Goal: Information Seeking & Learning: Learn about a topic

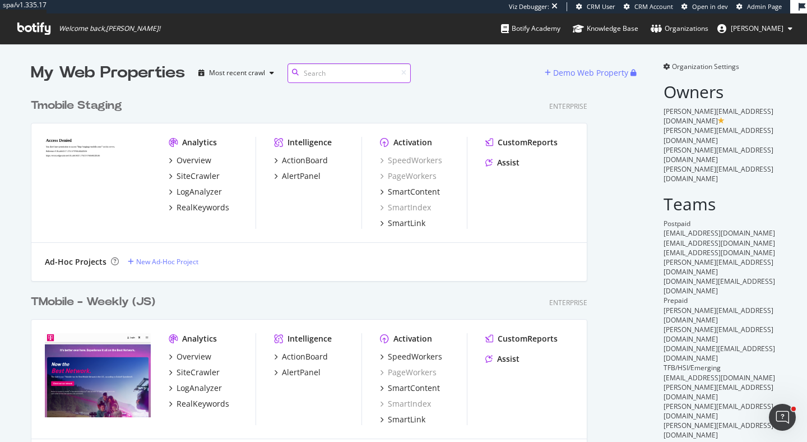
scroll to position [1, 1]
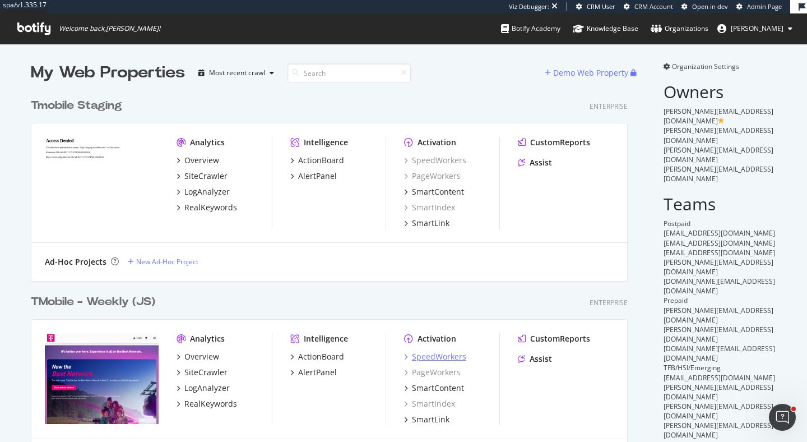
click at [455, 354] on div "SpeedWorkers" at bounding box center [439, 356] width 54 height 11
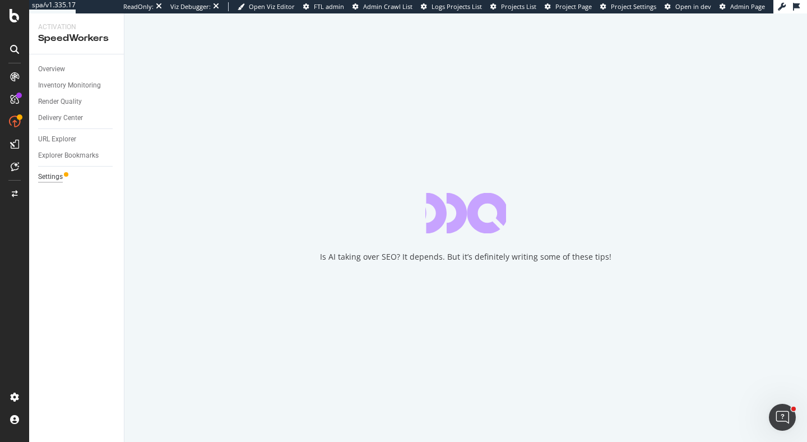
click at [58, 175] on div "Settings" at bounding box center [50, 177] width 25 height 12
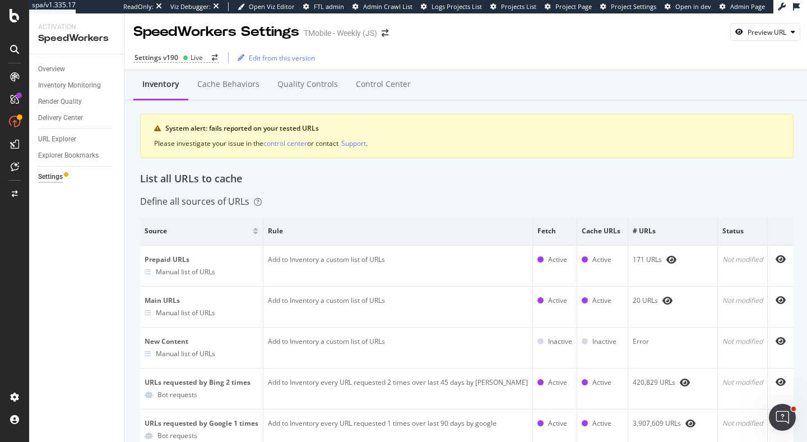
click at [305, 196] on div "Define all sources of URLs" at bounding box center [466, 201] width 653 height 13
click at [66, 141] on div "URL Explorer" at bounding box center [57, 139] width 38 height 12
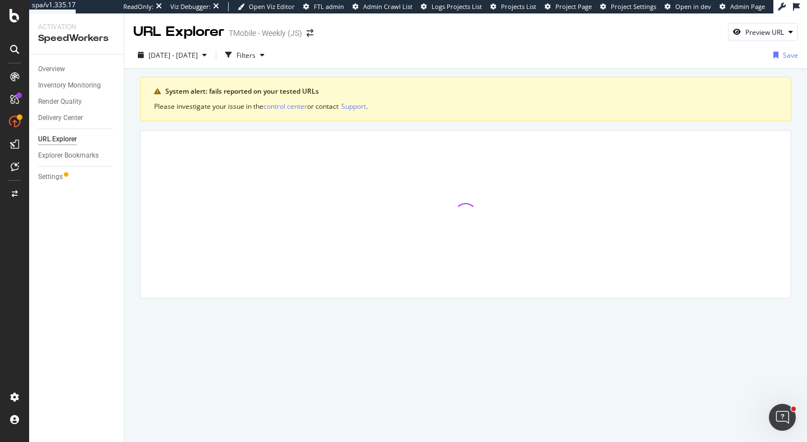
click at [60, 62] on div "Overview" at bounding box center [81, 69] width 86 height 16
click at [60, 65] on div "Overview" at bounding box center [51, 69] width 27 height 12
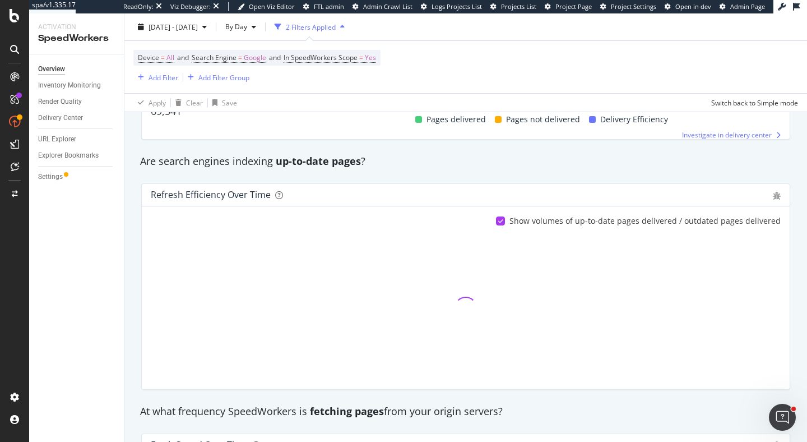
scroll to position [246, 0]
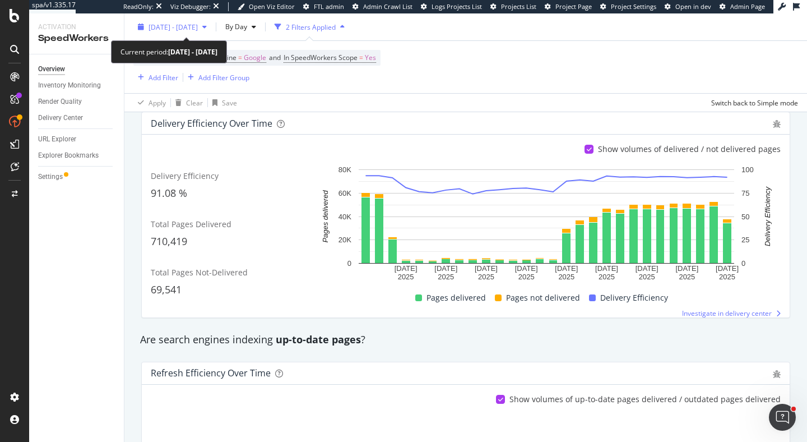
click at [176, 32] on div "2025 Jul. 15th - Aug. 11th" at bounding box center [172, 26] width 78 height 17
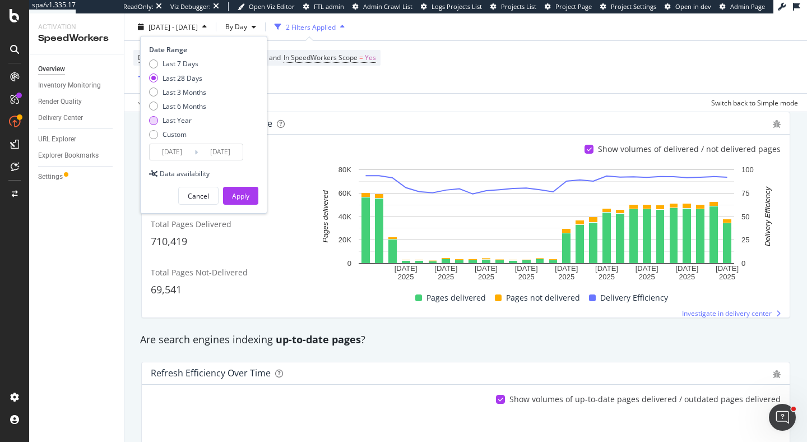
click at [184, 116] on div "Last Year" at bounding box center [177, 120] width 29 height 10
type input "2024/08/12"
click at [247, 196] on div "Apply" at bounding box center [240, 196] width 17 height 10
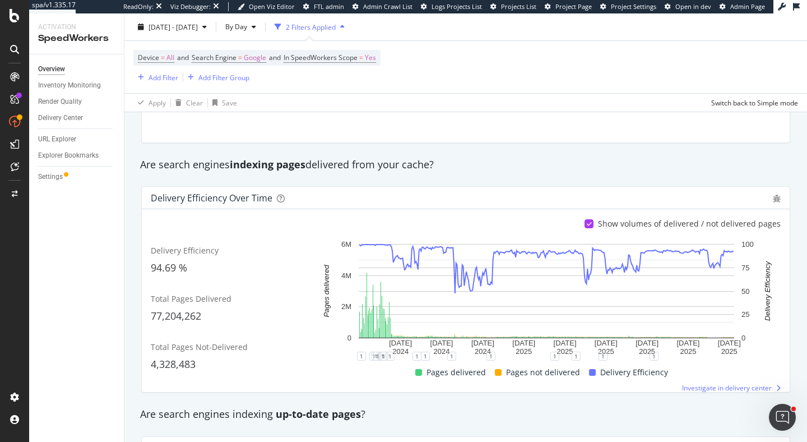
scroll to position [171, 0]
click at [48, 177] on div "Settings" at bounding box center [50, 177] width 25 height 12
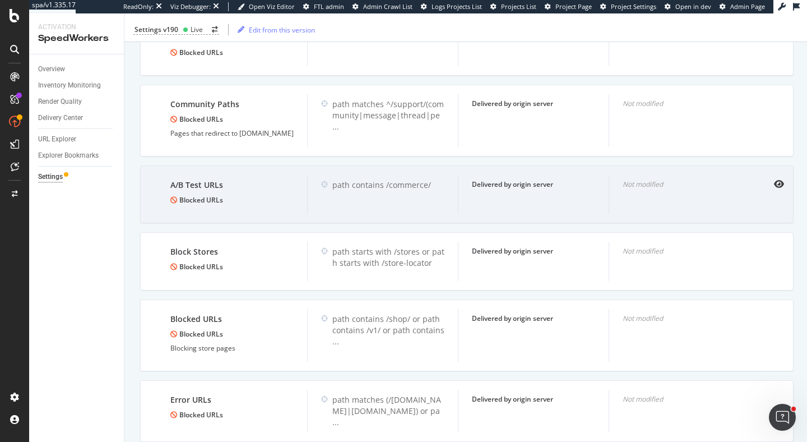
scroll to position [1251, 0]
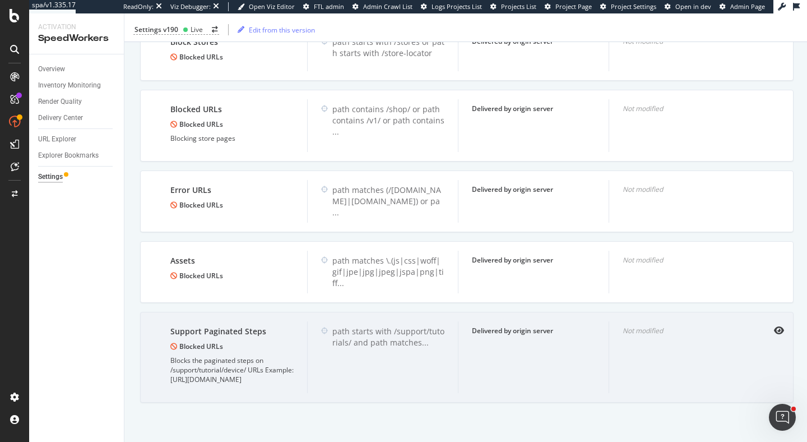
click at [441, 365] on div "path starts with /support/tutorials/ and path matches ..." at bounding box center [382, 357] width 151 height 72
click at [723, 326] on icon "eye" at bounding box center [779, 330] width 10 height 9
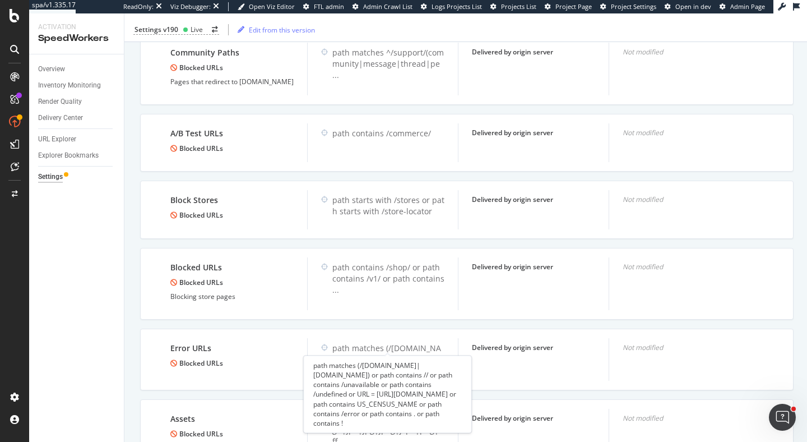
scroll to position [1055, 0]
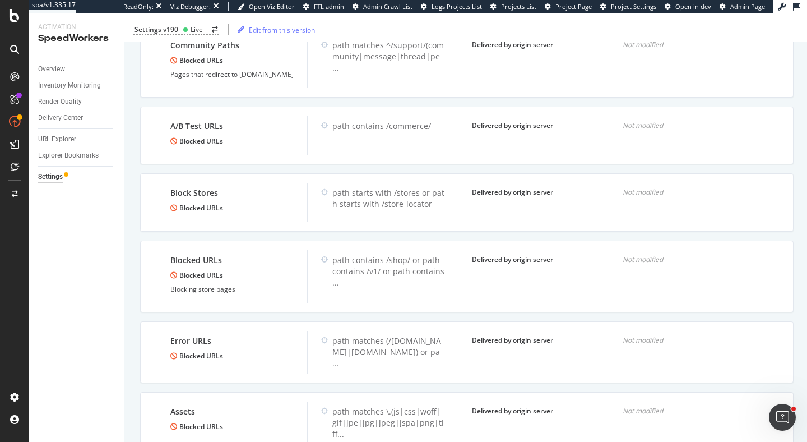
scroll to position [1251, 0]
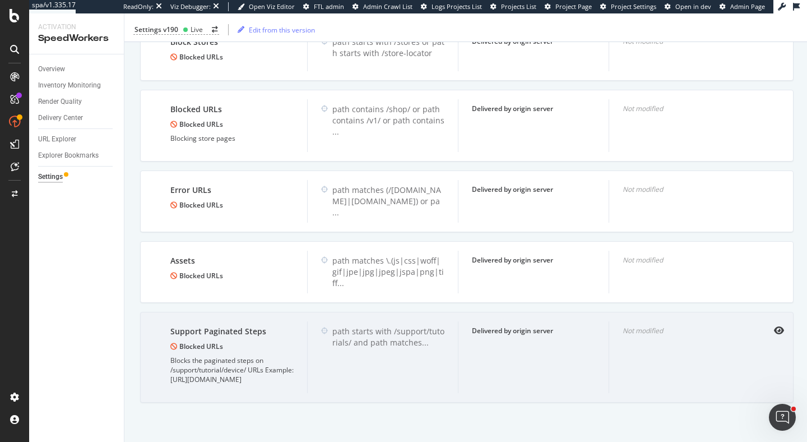
click at [294, 372] on div "Blocks the paginated steps on /support/tutorial/device/ URLs Example: https://e…" at bounding box center [231, 369] width 123 height 29
click at [723, 326] on icon "eye" at bounding box center [779, 330] width 10 height 9
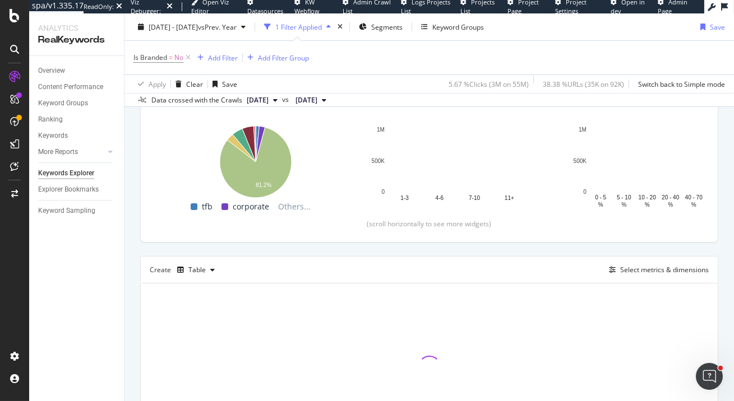
scroll to position [233, 0]
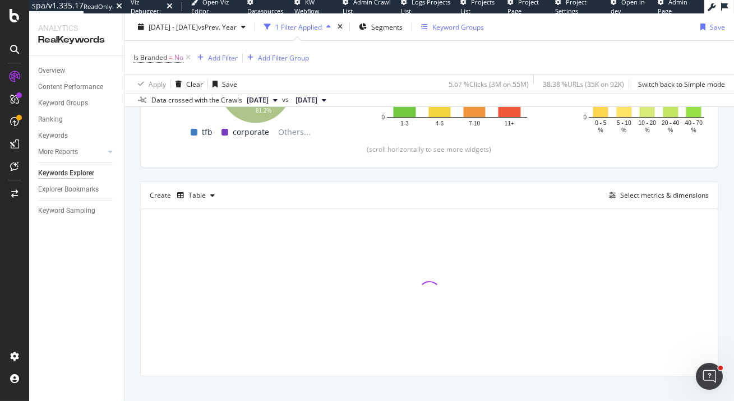
click at [474, 33] on div "Keyword Groups" at bounding box center [452, 26] width 63 height 17
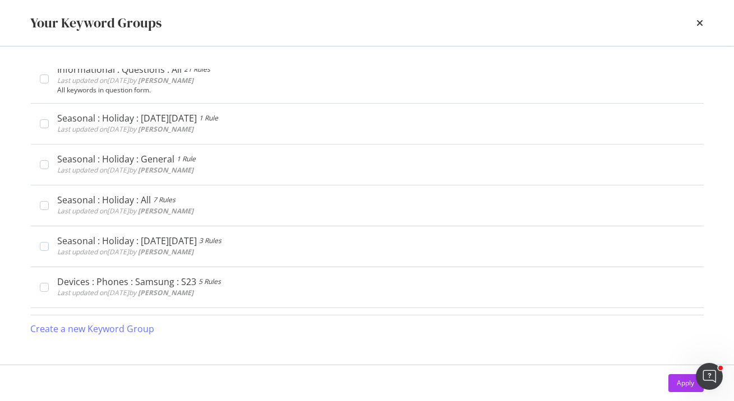
scroll to position [1810, 0]
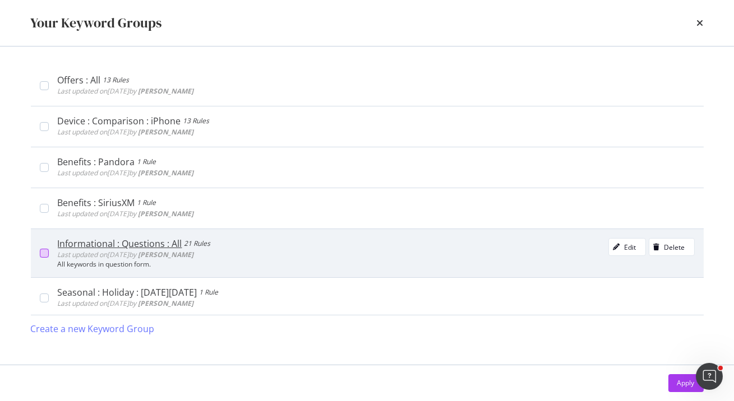
click at [40, 250] on div "modal" at bounding box center [44, 253] width 9 height 9
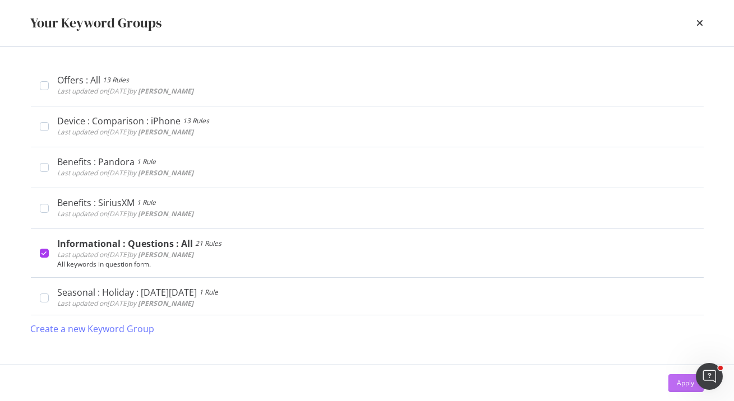
click at [680, 386] on div "Apply" at bounding box center [685, 383] width 17 height 10
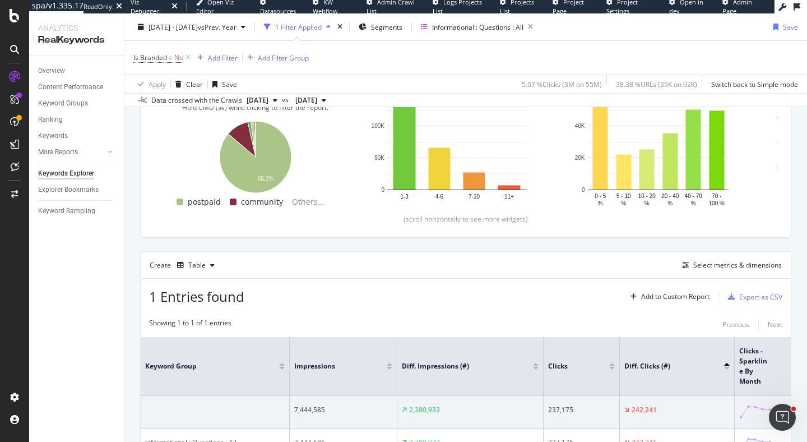
scroll to position [247, 0]
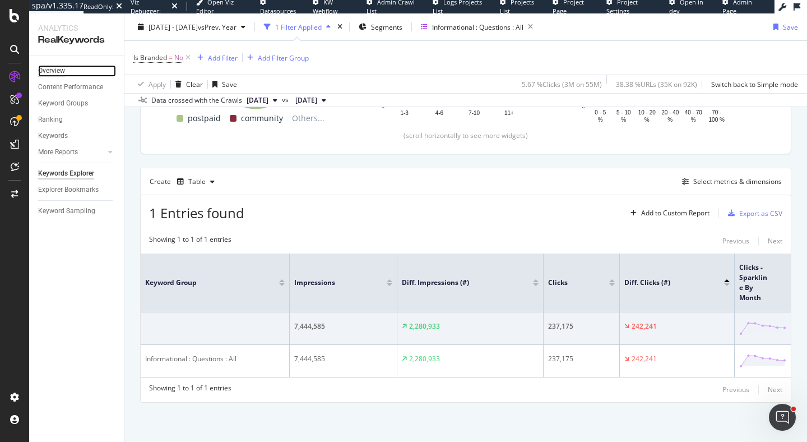
click at [50, 73] on div "Overview" at bounding box center [51, 71] width 27 height 12
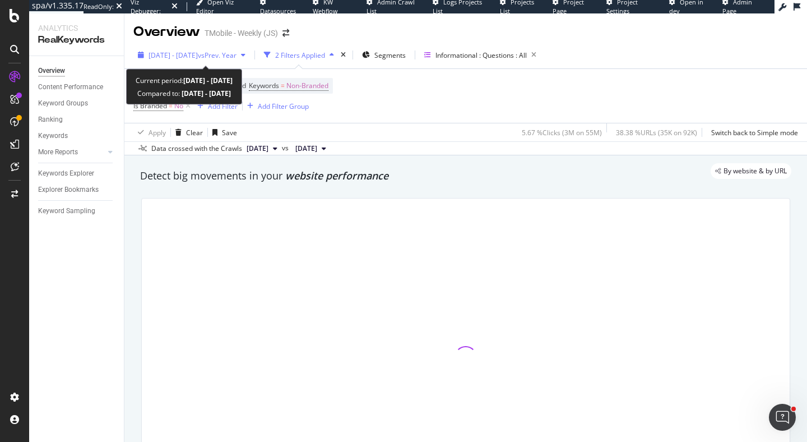
click at [226, 55] on span "vs Prev. Year" at bounding box center [217, 55] width 39 height 10
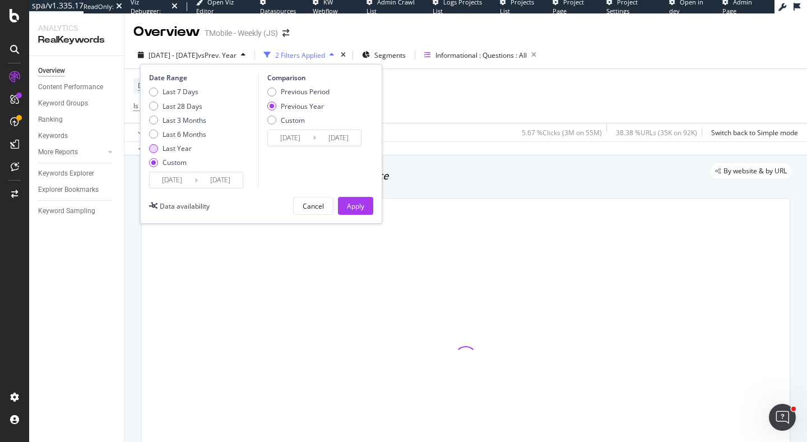
click at [185, 146] on div "Last Year" at bounding box center [177, 148] width 29 height 10
type input "2024/08/08"
type input "2025/08/07"
type input "2023/08/10"
type input "2024/08/08"
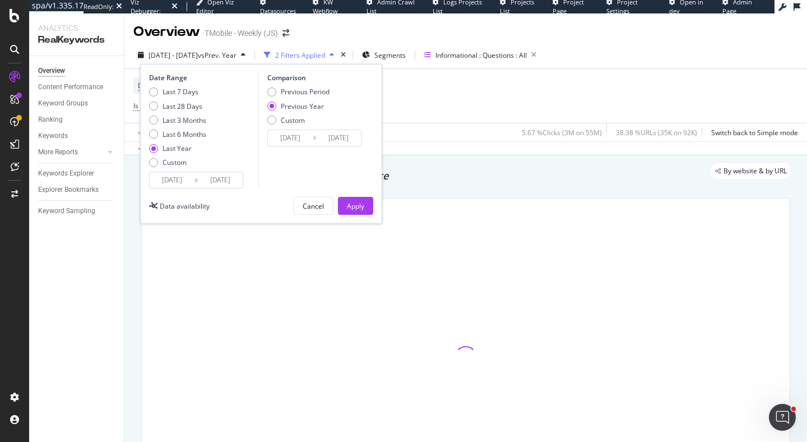
click at [359, 216] on div "Date Range Last 7 Days Last 28 Days Last 3 Months Last 6 Months Last Year Custo…" at bounding box center [261, 144] width 242 height 160
click at [351, 195] on div "Date Range Last 7 Days Last 28 Days Last 3 Months Last 6 Months Last Year Custo…" at bounding box center [261, 144] width 242 height 160
click at [356, 203] on div "Apply" at bounding box center [355, 206] width 17 height 10
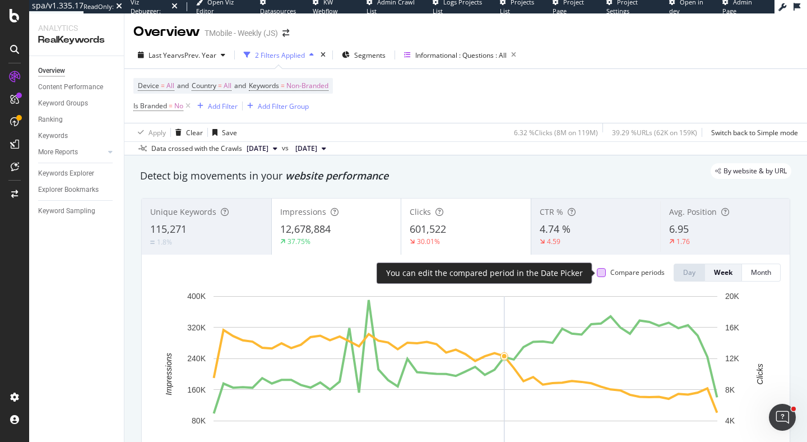
click at [601, 270] on div at bounding box center [601, 272] width 9 height 9
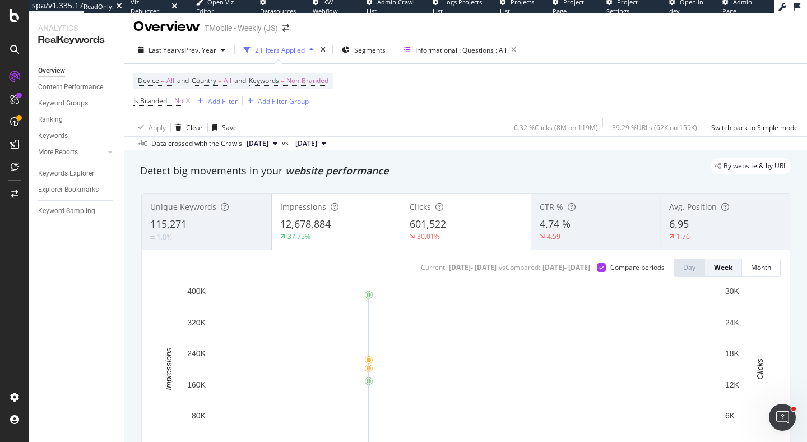
scroll to position [19, 0]
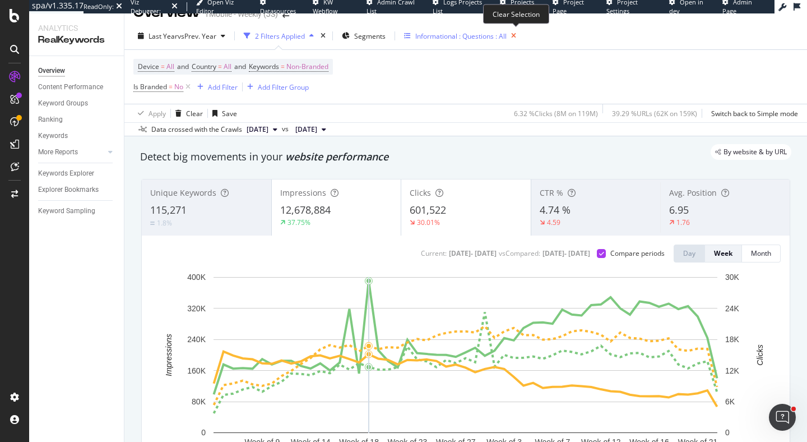
click at [516, 38] on icon "button" at bounding box center [514, 36] width 14 height 16
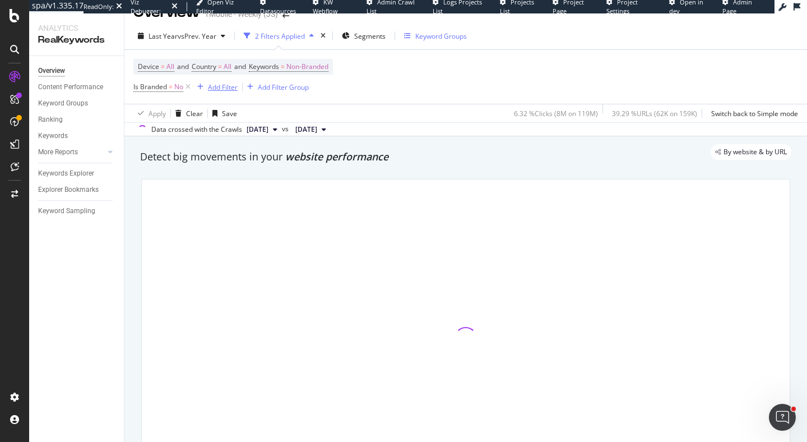
click at [219, 89] on div "Add Filter" at bounding box center [223, 87] width 30 height 10
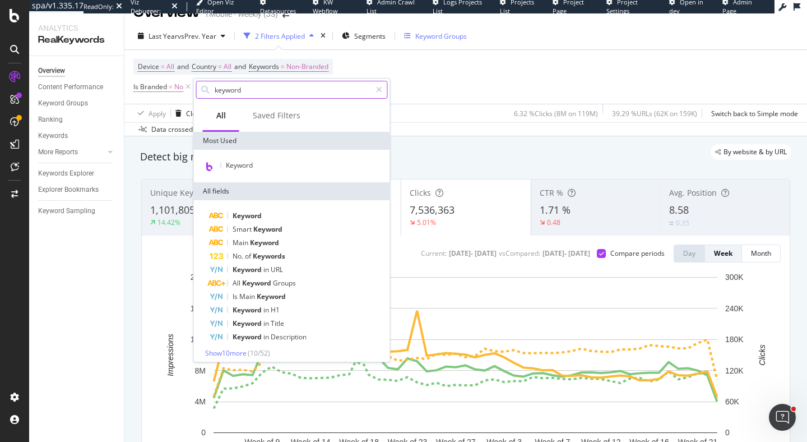
click at [336, 92] on input "keyword" at bounding box center [292, 89] width 157 height 17
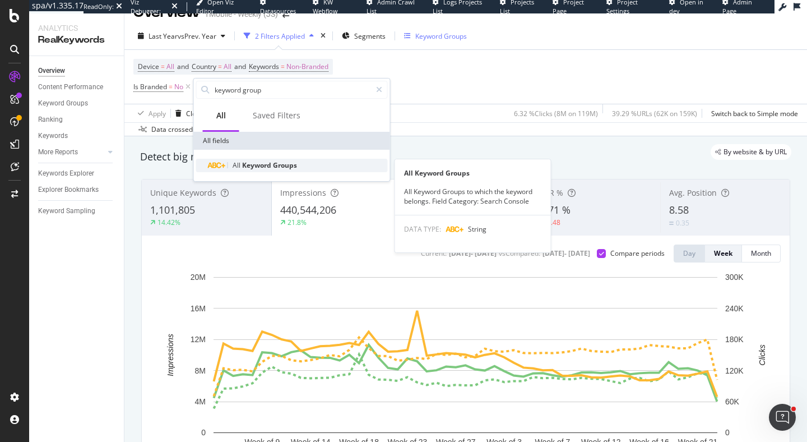
type input "keyword group"
click at [294, 165] on span "Groups" at bounding box center [285, 165] width 24 height 10
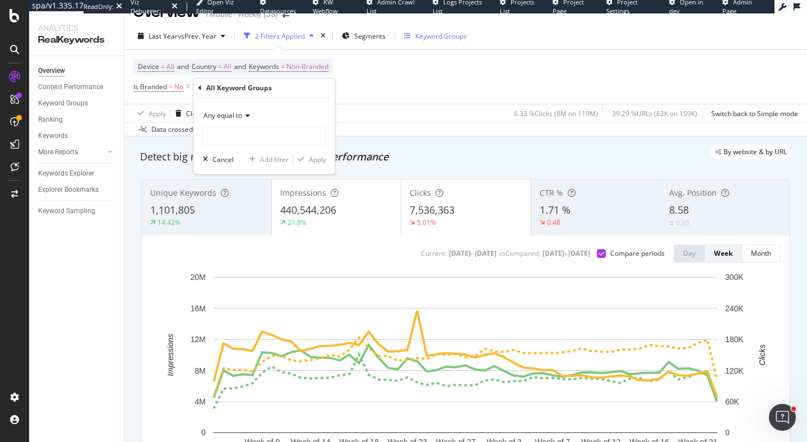
click at [233, 114] on span "Any equal to" at bounding box center [222, 115] width 39 height 10
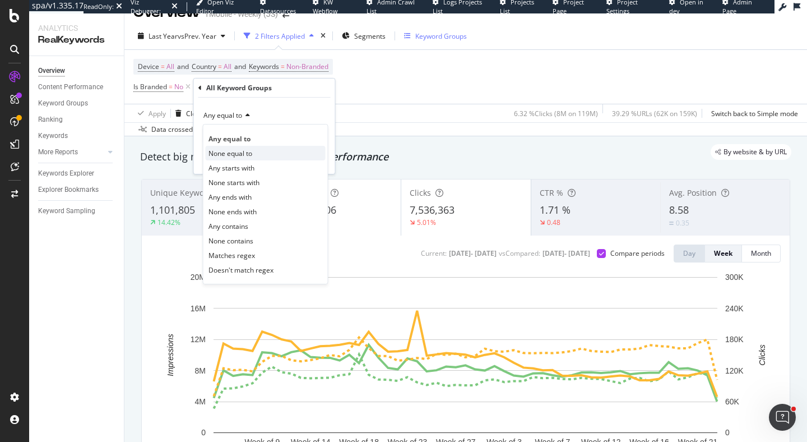
click at [248, 152] on span "None equal to" at bounding box center [230, 154] width 44 height 10
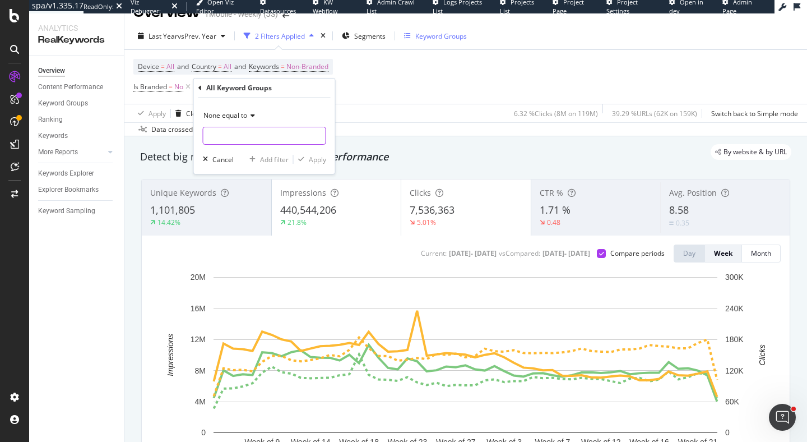
click at [247, 139] on input "text" at bounding box center [264, 136] width 122 height 18
click at [265, 151] on span "Informational : Questions : All" at bounding box center [265, 151] width 119 height 10
type input "Informational : Questions : All"
click at [318, 157] on div "Apply" at bounding box center [317, 160] width 17 height 10
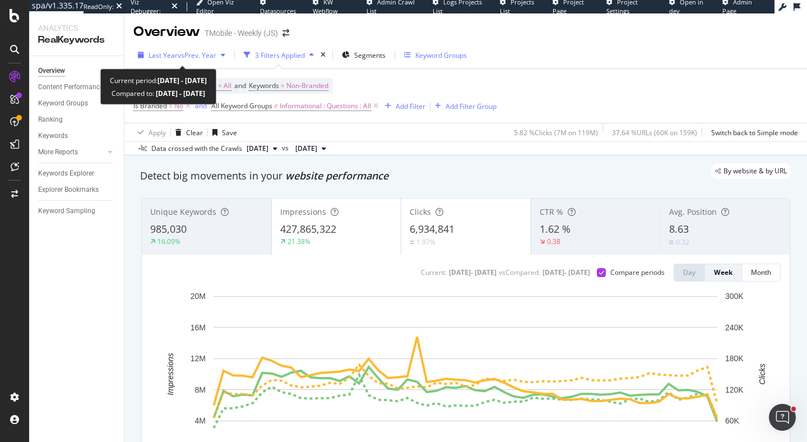
click at [192, 56] on span "vs Prev. Year" at bounding box center [197, 55] width 39 height 10
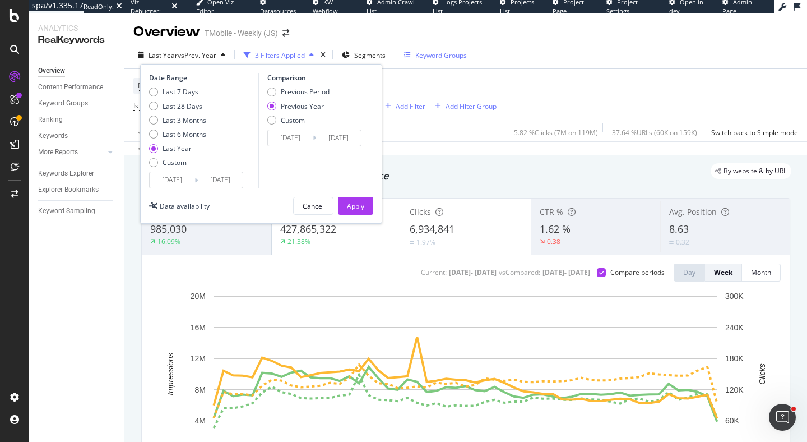
click at [174, 184] on input "2024/08/08" at bounding box center [172, 180] width 45 height 16
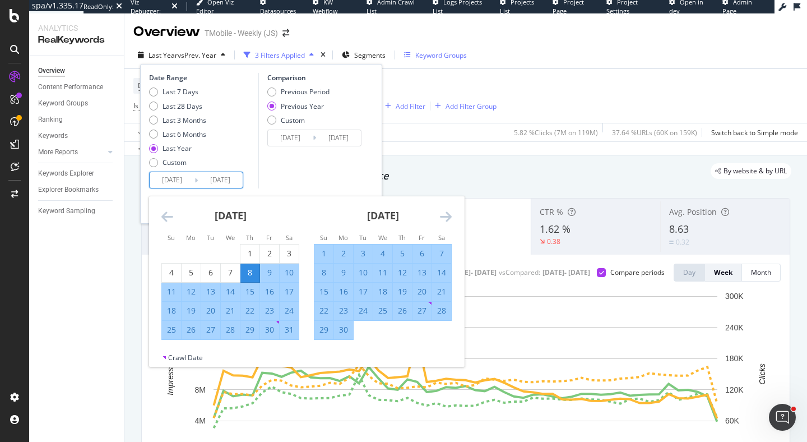
click at [164, 215] on icon "Move backward to switch to the previous month." at bounding box center [167, 216] width 12 height 13
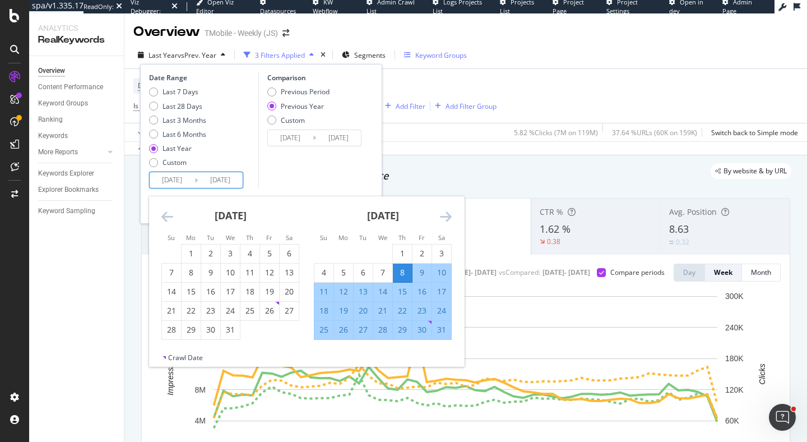
click at [442, 214] on icon "Move forward to switch to the next month." at bounding box center [446, 216] width 12 height 13
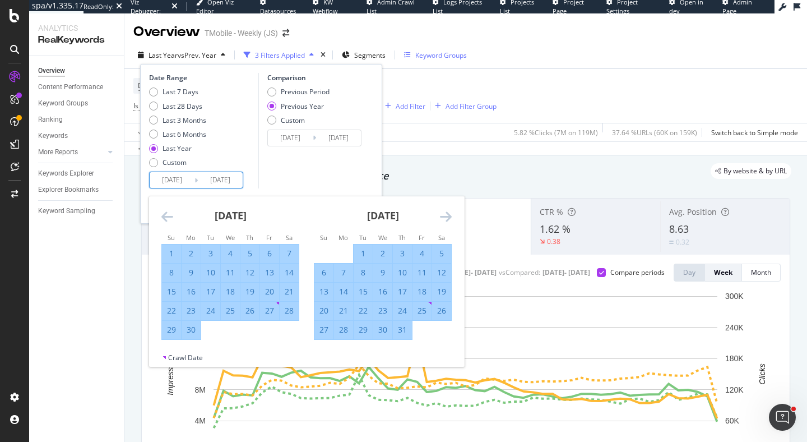
click at [442, 214] on icon "Move forward to switch to the next month." at bounding box center [446, 216] width 12 height 13
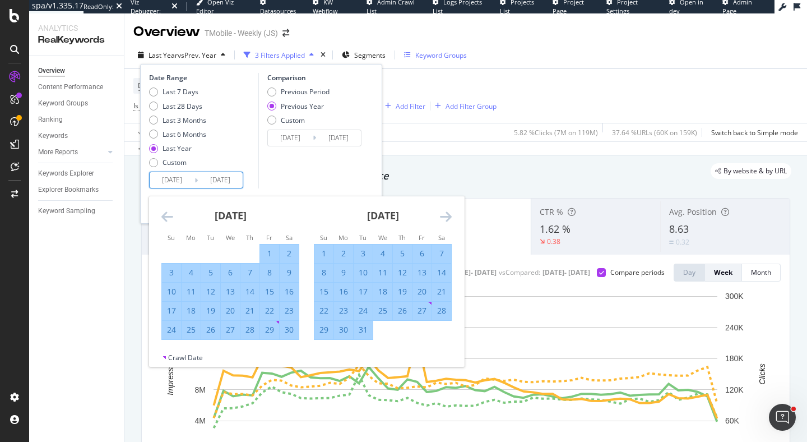
click at [442, 214] on icon "Move forward to switch to the next month." at bounding box center [446, 216] width 12 height 13
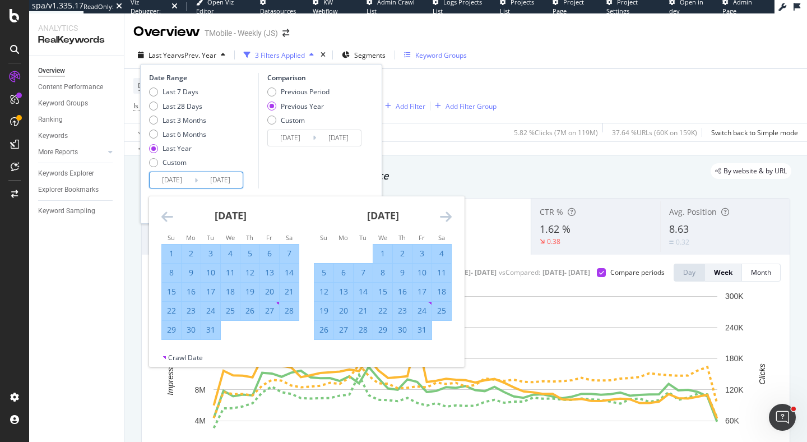
click at [442, 214] on icon "Move forward to switch to the next month." at bounding box center [446, 216] width 12 height 13
click at [228, 247] on div "1" at bounding box center [230, 253] width 19 height 18
type input "2025/01/01"
type input "2024/01/03"
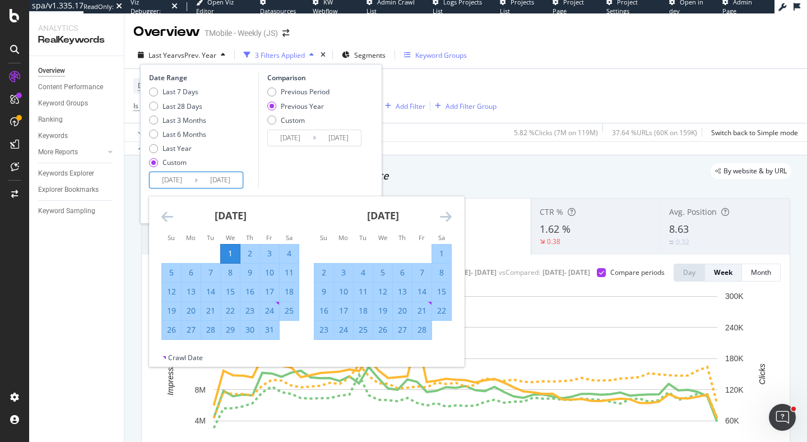
click at [444, 211] on icon "Move forward to switch to the next month." at bounding box center [446, 216] width 12 height 13
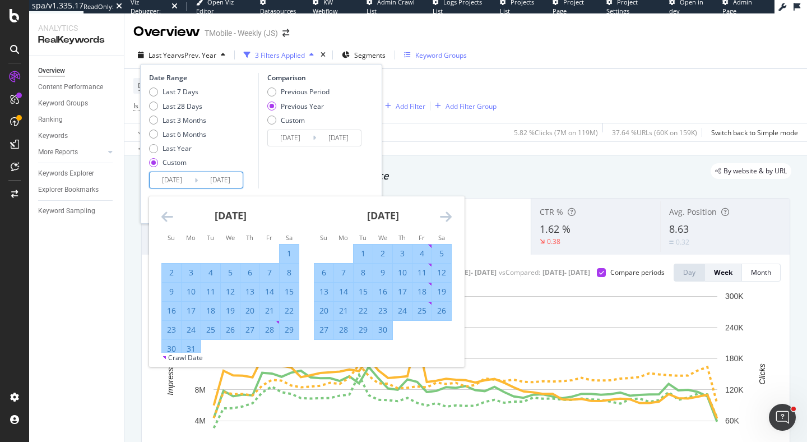
click at [444, 211] on icon "Move forward to switch to the next month." at bounding box center [446, 216] width 12 height 13
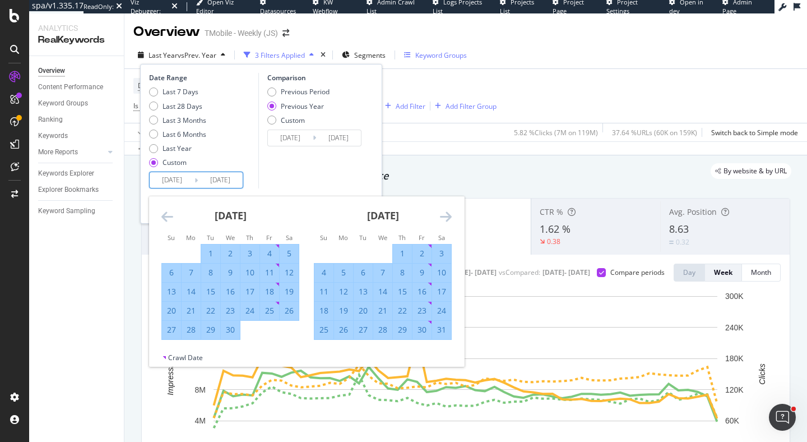
click at [444, 211] on icon "Move forward to switch to the next month." at bounding box center [446, 216] width 12 height 13
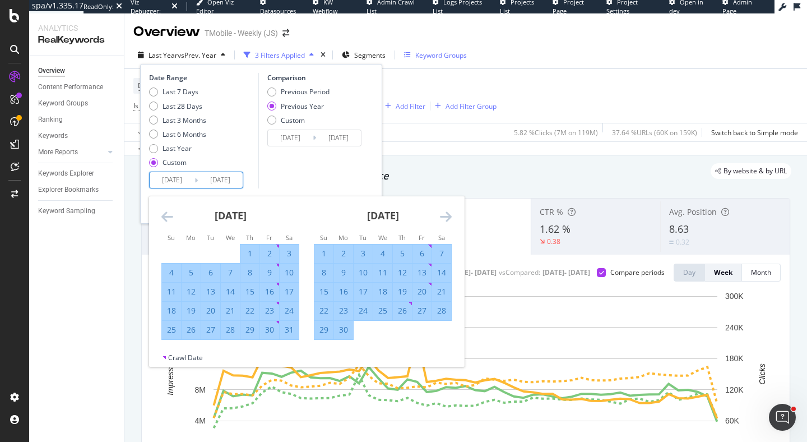
click at [345, 328] on div "30" at bounding box center [343, 329] width 19 height 11
type input "2025/06/30"
type input "2024/07/01"
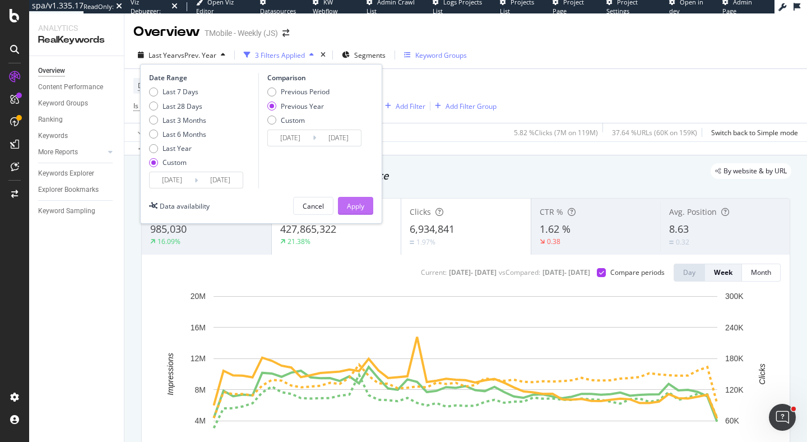
click at [357, 210] on div "Apply" at bounding box center [355, 206] width 17 height 10
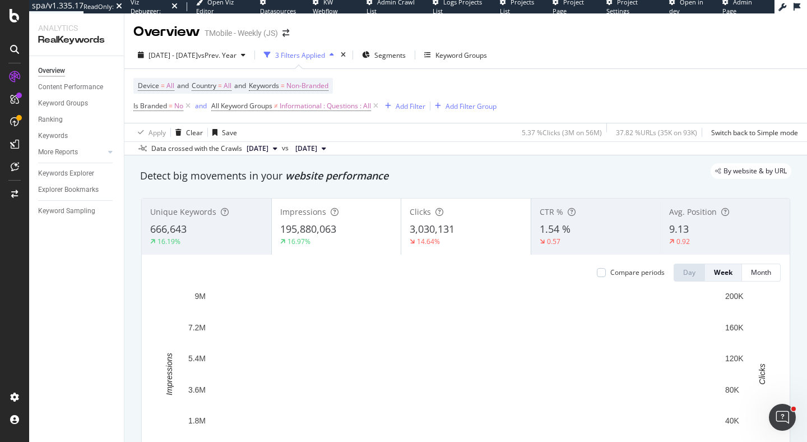
scroll to position [54, 0]
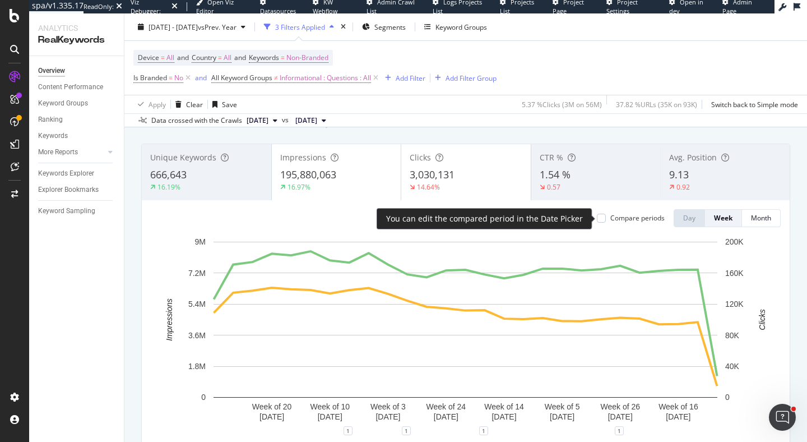
click at [606, 215] on div "Compare periods" at bounding box center [631, 218] width 68 height 10
click at [602, 221] on div at bounding box center [601, 218] width 9 height 9
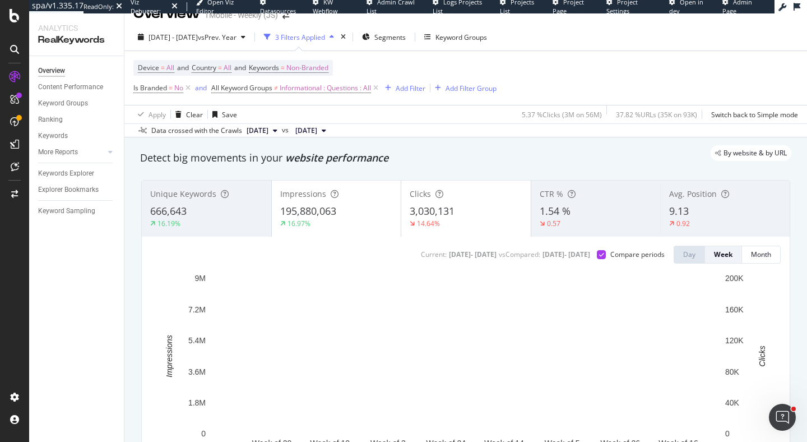
scroll to position [41, 0]
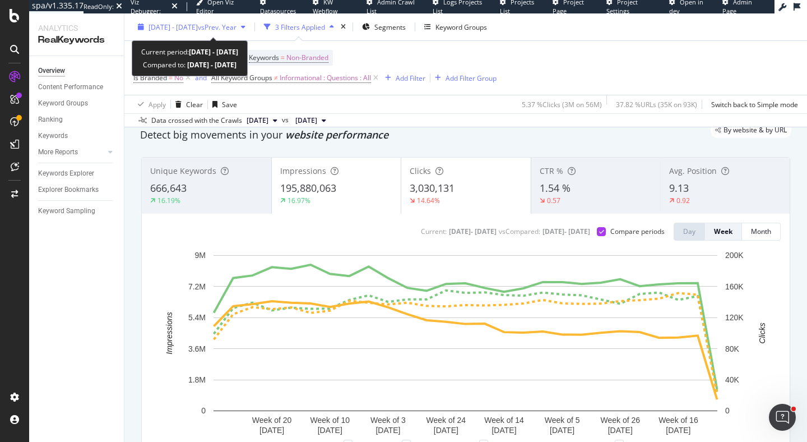
click at [182, 29] on span "2025 Jan. 1st - 2025 Jun. 30th" at bounding box center [173, 27] width 49 height 10
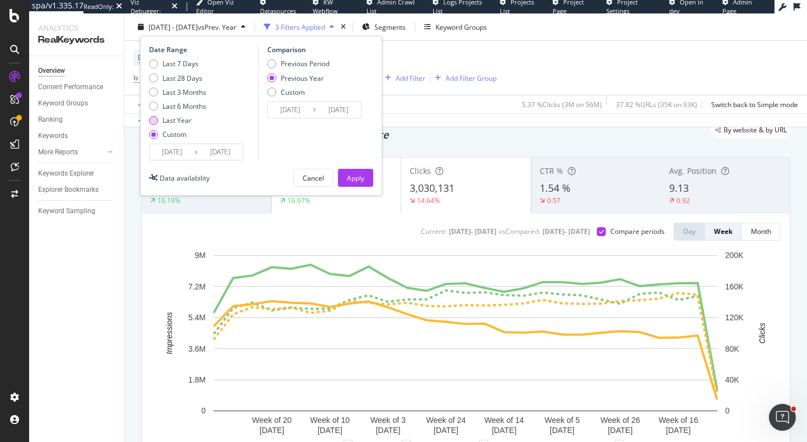
click at [169, 123] on div "Last Year" at bounding box center [177, 120] width 29 height 10
type input "2024/08/08"
type input "2025/08/07"
type input "2023/08/10"
type input "2024/08/08"
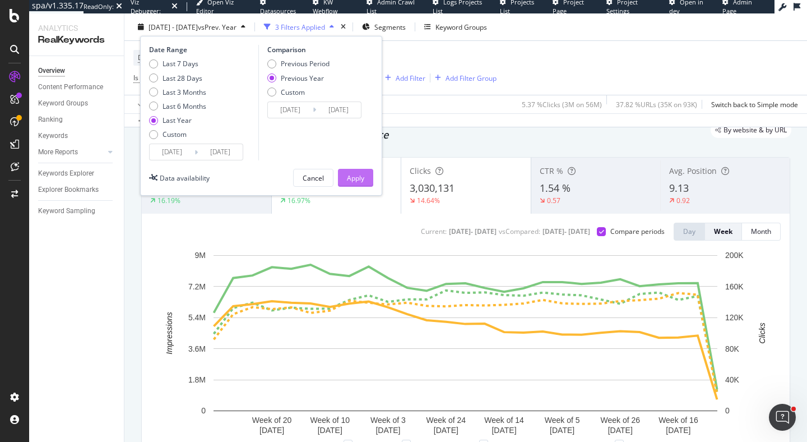
click at [361, 178] on div "Apply" at bounding box center [355, 178] width 17 height 10
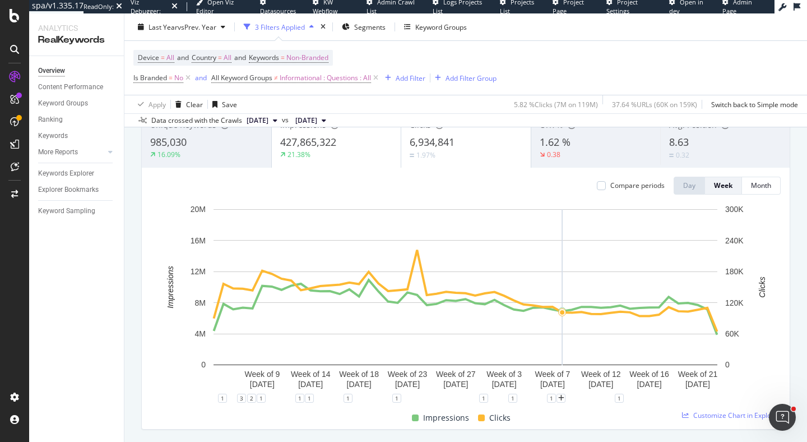
scroll to position [47, 0]
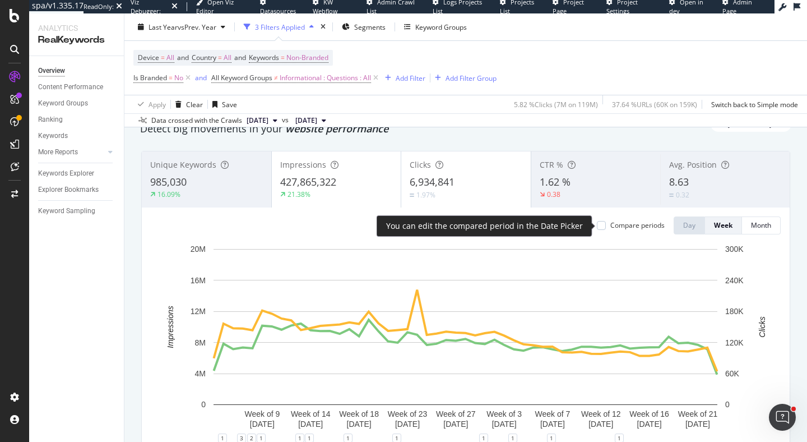
click at [607, 228] on div "Compare periods" at bounding box center [631, 225] width 68 height 10
click at [602, 227] on div at bounding box center [601, 225] width 9 height 9
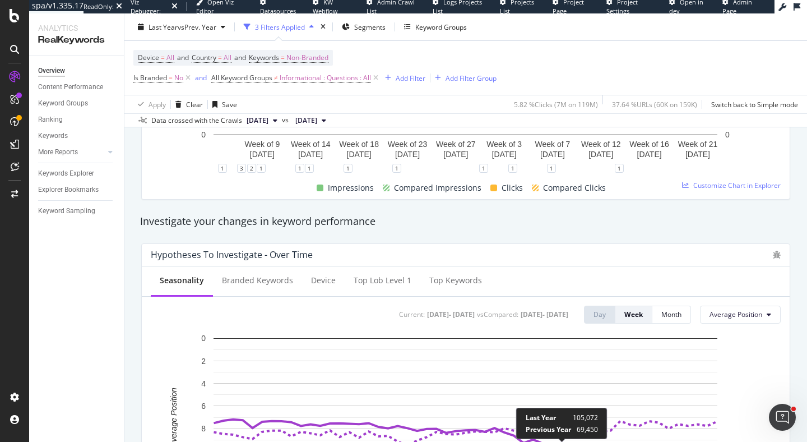
scroll to position [86, 0]
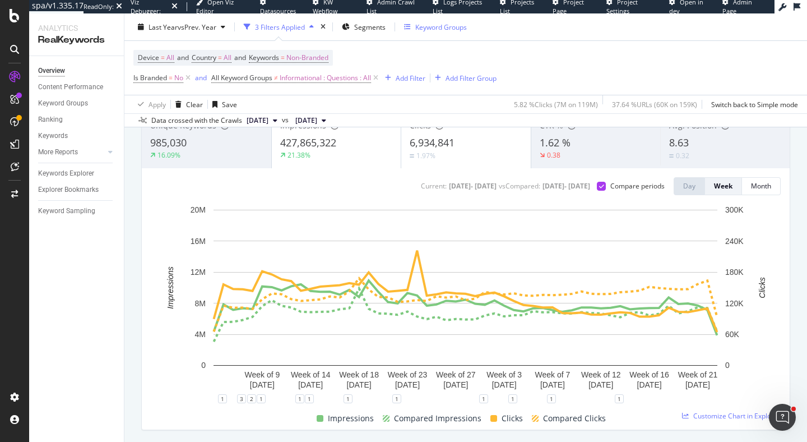
click at [426, 31] on div "Keyword Groups" at bounding box center [441, 27] width 52 height 10
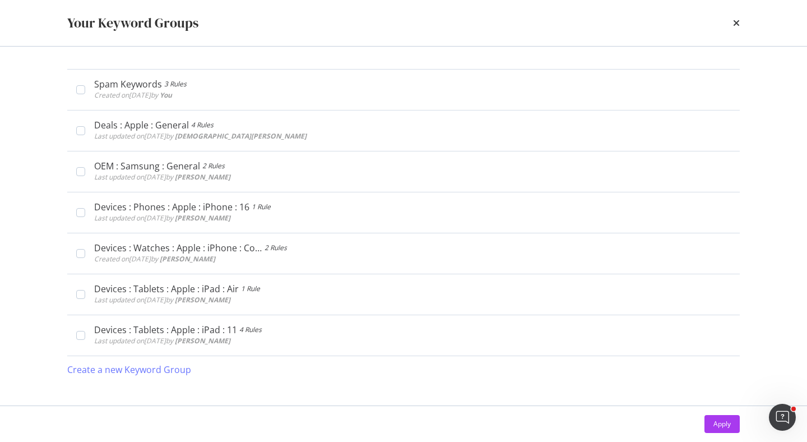
click at [732, 25] on div "Your Keyword Groups" at bounding box center [403, 22] width 672 height 19
click at [733, 23] on icon "times" at bounding box center [736, 22] width 7 height 9
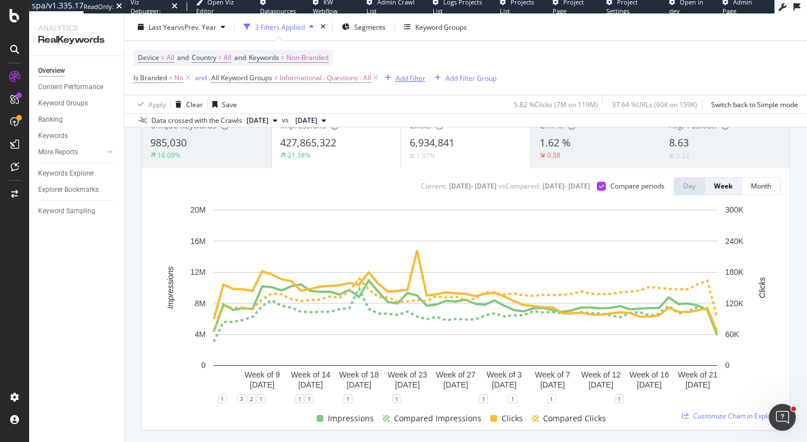
click at [403, 81] on div "Add Filter" at bounding box center [411, 78] width 30 height 10
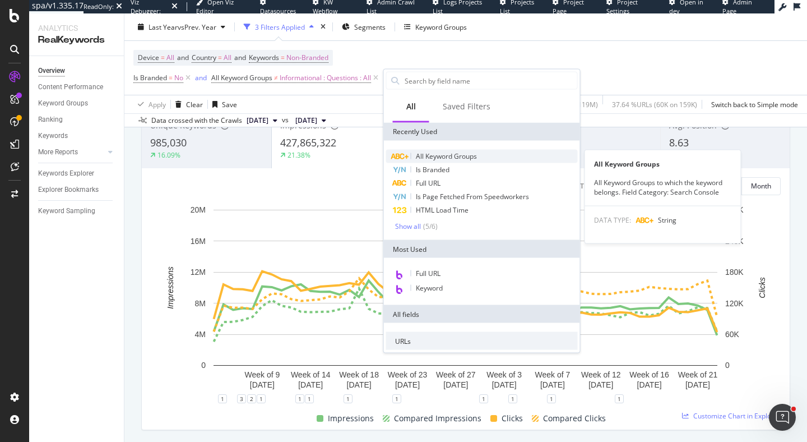
click at [444, 153] on span "All Keyword Groups" at bounding box center [446, 156] width 61 height 10
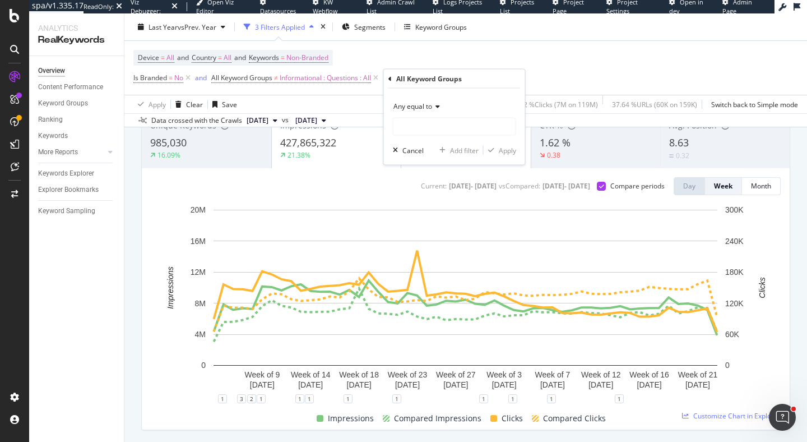
click at [416, 106] on span "Any equal to" at bounding box center [412, 106] width 39 height 10
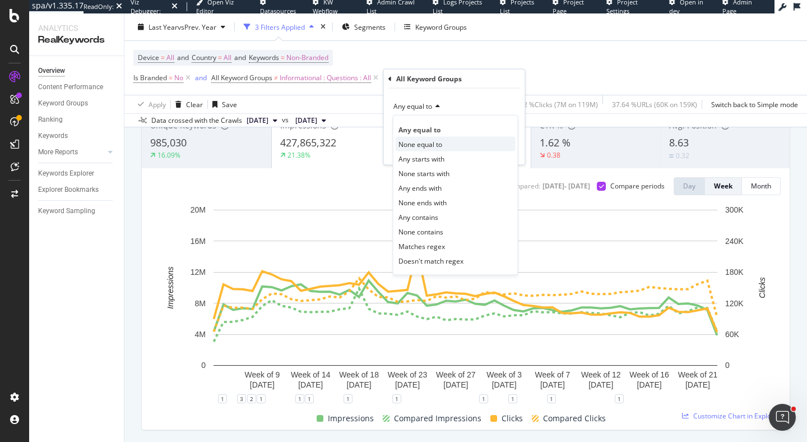
click at [448, 140] on div "None equal to" at bounding box center [456, 144] width 120 height 15
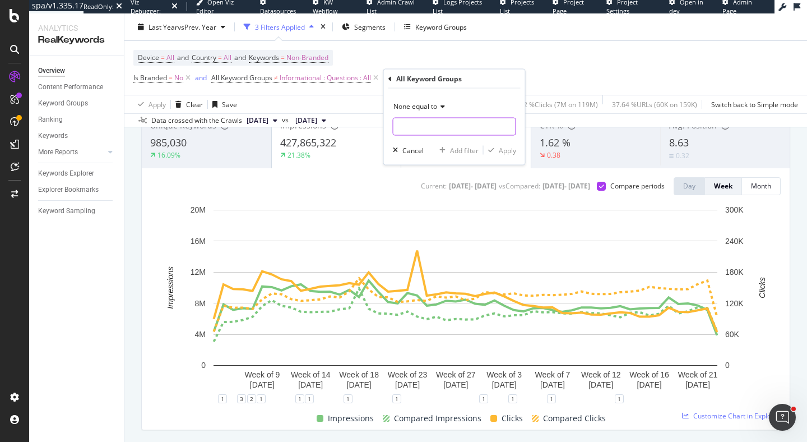
click at [446, 125] on input "text" at bounding box center [454, 127] width 122 height 18
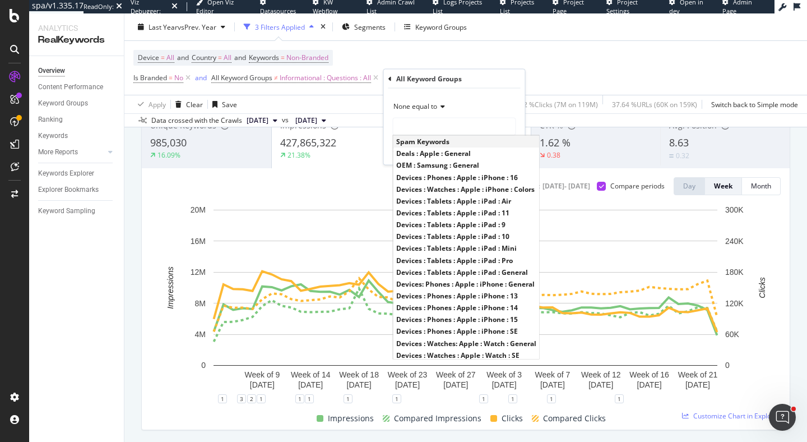
click at [433, 141] on span "Spam Keywords" at bounding box center [466, 142] width 140 height 10
type input "Spam Keywords"
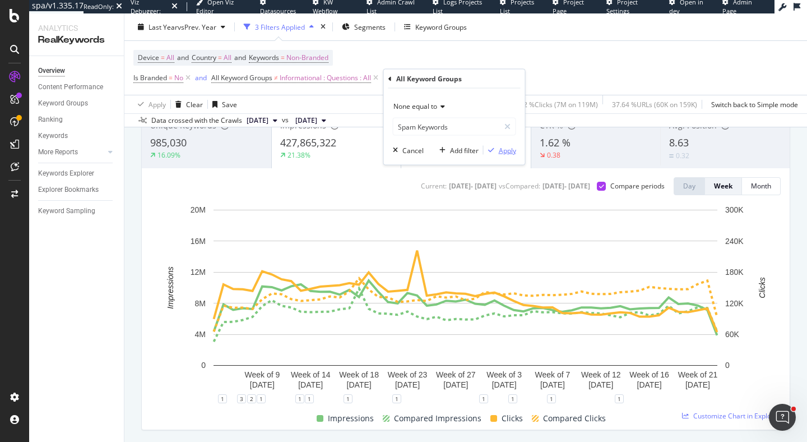
click at [510, 150] on div "Apply" at bounding box center [507, 150] width 17 height 10
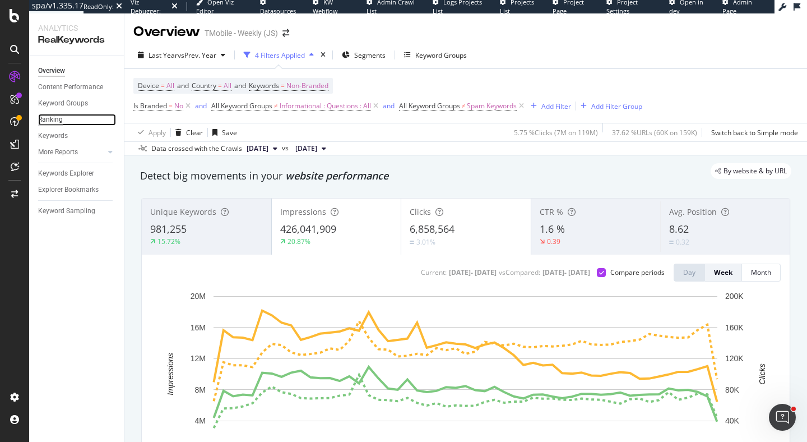
click at [52, 121] on div "Ranking" at bounding box center [50, 120] width 25 height 12
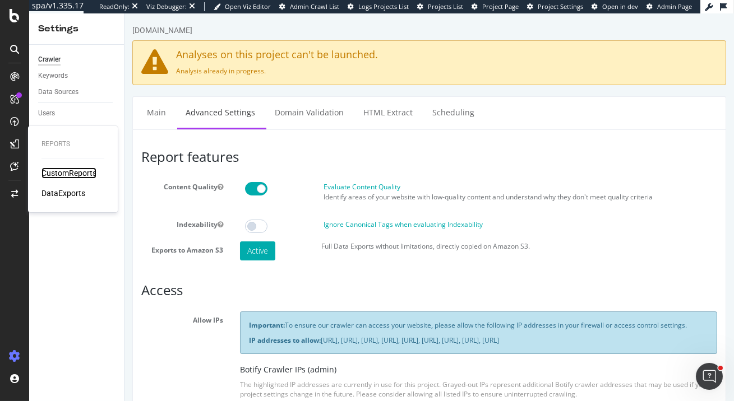
click at [62, 169] on div "CustomReports" at bounding box center [68, 173] width 55 height 11
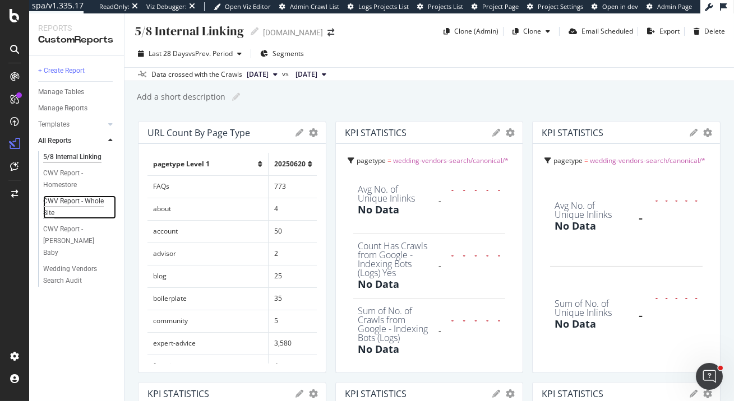
click at [49, 208] on div "CWV Report - Whole Site" at bounding box center [74, 208] width 63 height 24
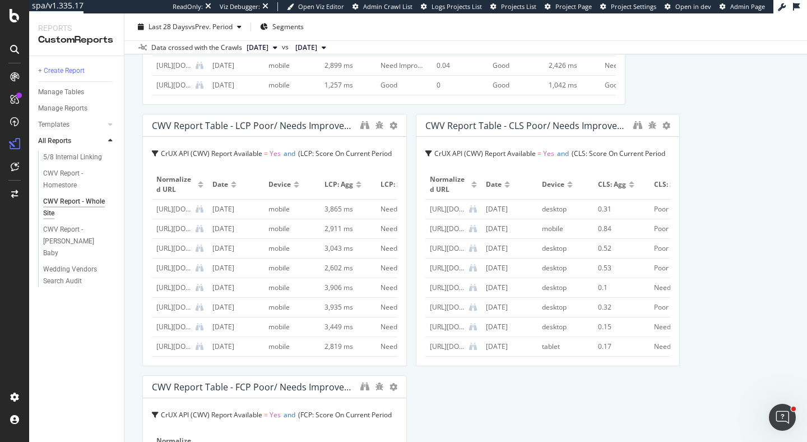
scroll to position [2024, 0]
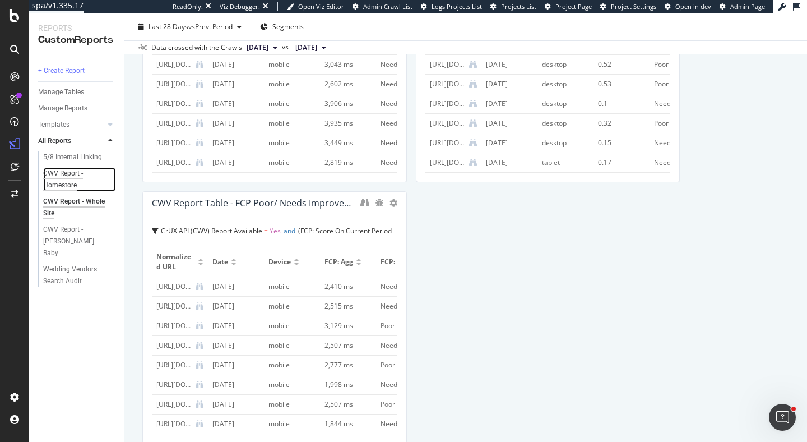
click at [63, 175] on div "CWV Report - Homestore" at bounding box center [74, 180] width 63 height 24
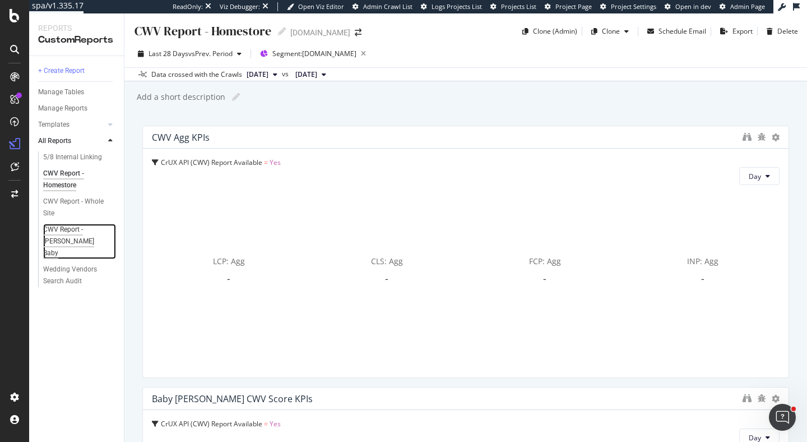
click at [49, 242] on div "CWV Report - Zola Baby" at bounding box center [76, 241] width 66 height 35
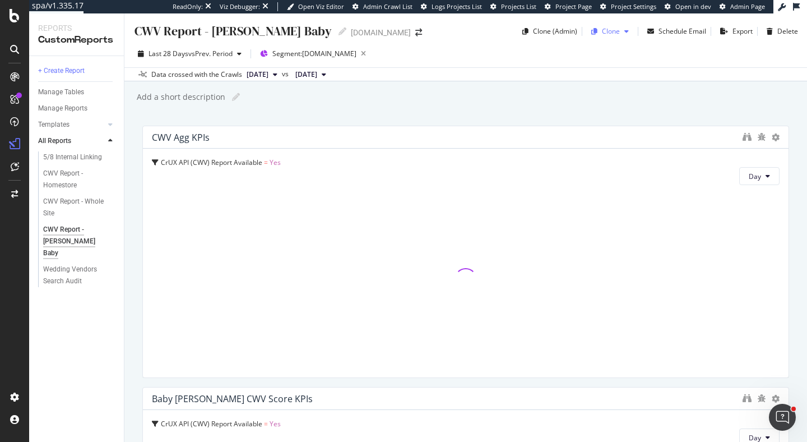
click at [611, 31] on div "Clone" at bounding box center [611, 31] width 18 height 10
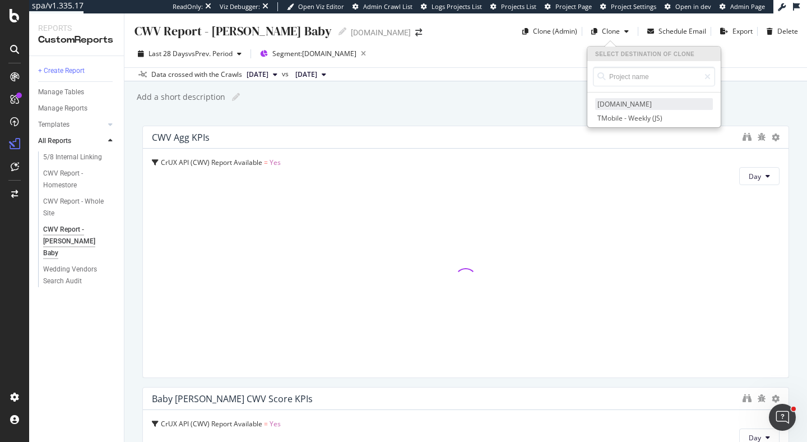
click at [620, 106] on span "zola.com" at bounding box center [654, 104] width 118 height 12
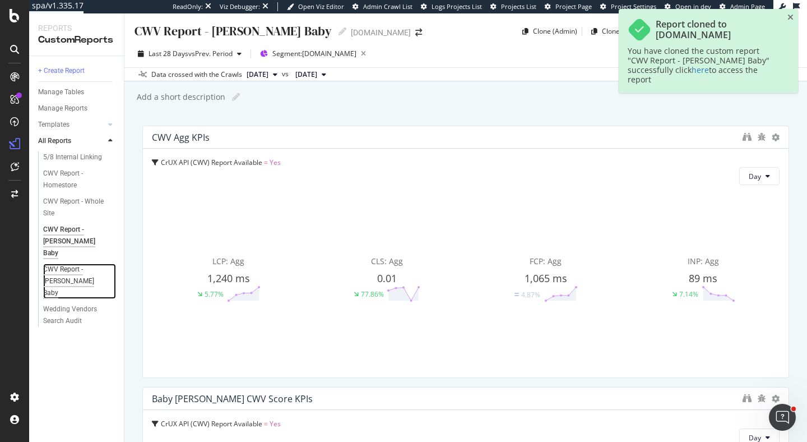
click at [50, 263] on div "CWV Report - Zola Baby" at bounding box center [76, 280] width 66 height 35
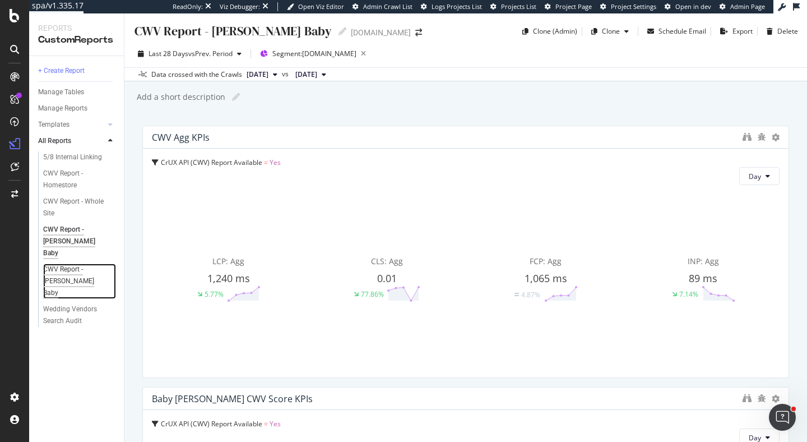
click at [75, 267] on div "CWV Report - Zola Baby" at bounding box center [76, 280] width 66 height 35
click at [222, 32] on div "CWV Report - Zola Baby" at bounding box center [232, 30] width 198 height 17
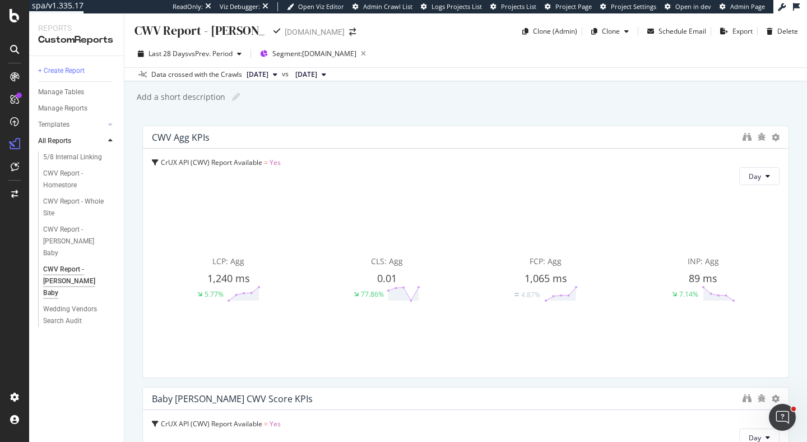
drag, startPoint x: 212, startPoint y: 31, endPoint x: 307, endPoint y: 31, distance: 95.3
click at [307, 31] on div "CWV Report - Zola Baby CWV Report - Zola Baby zola.com" at bounding box center [250, 31] width 234 height 18
type input "CWV Report - High Priority Pages"
click at [490, 47] on div "Last 28 Days vs Prev. Period Segment: baby.zola.com" at bounding box center [465, 56] width 683 height 22
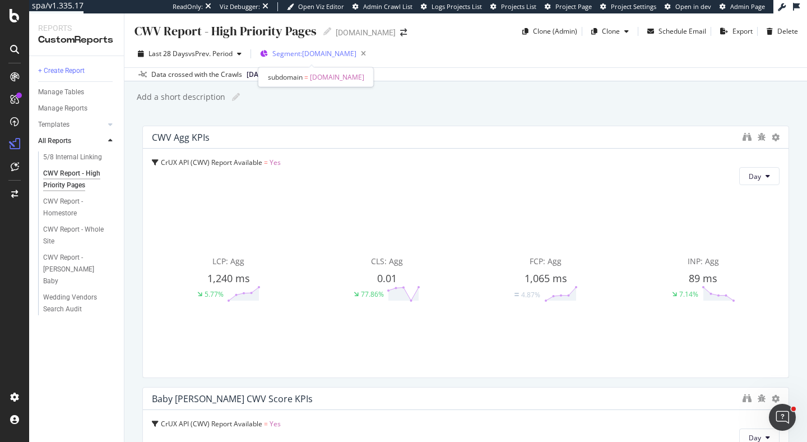
click at [321, 61] on div "Segment: baby.zola.com" at bounding box center [321, 54] width 98 height 16
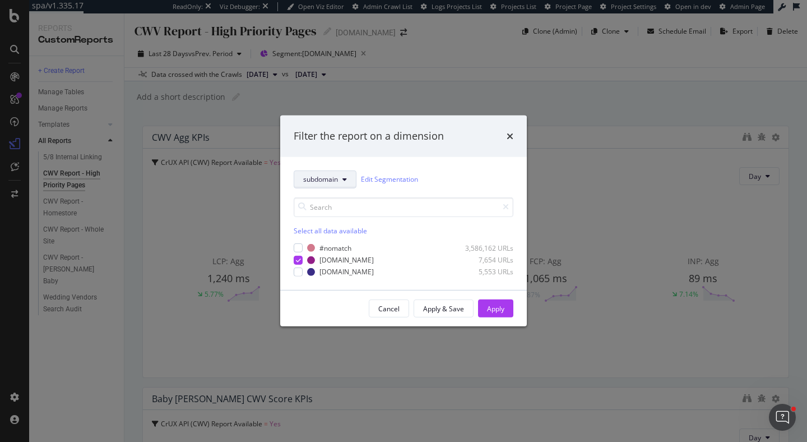
click at [347, 178] on button "subdomain" at bounding box center [325, 179] width 63 height 18
click at [333, 306] on span "CWV" at bounding box center [323, 302] width 40 height 10
click at [299, 260] on div "modal" at bounding box center [298, 259] width 9 height 9
click at [299, 277] on div "CWV Edit Segmentation Select all data available #nomatch 3,600,354 URLs Landing…" at bounding box center [403, 223] width 247 height 133
click at [295, 268] on div "modal" at bounding box center [298, 271] width 9 height 9
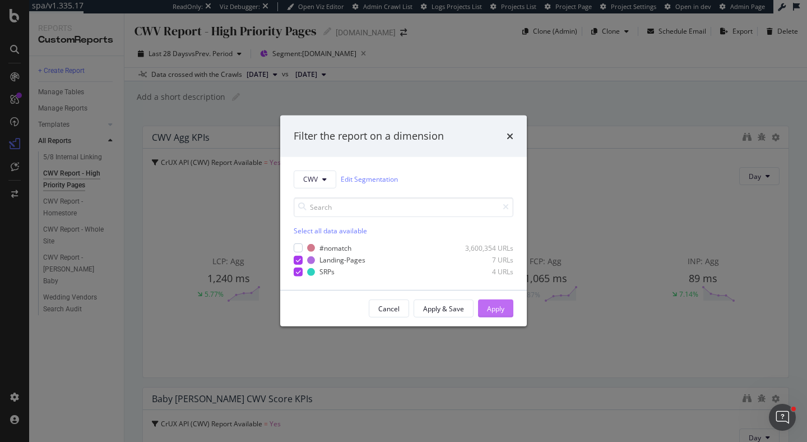
click at [495, 312] on div "Apply" at bounding box center [495, 309] width 17 height 10
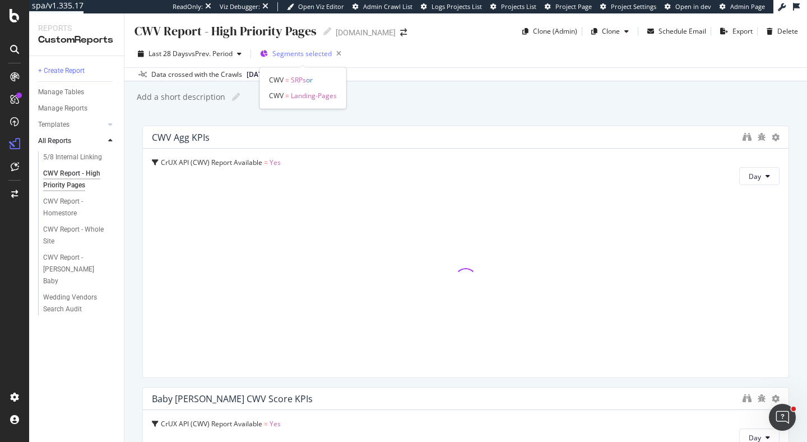
click at [284, 55] on span "Segments selected" at bounding box center [301, 54] width 59 height 10
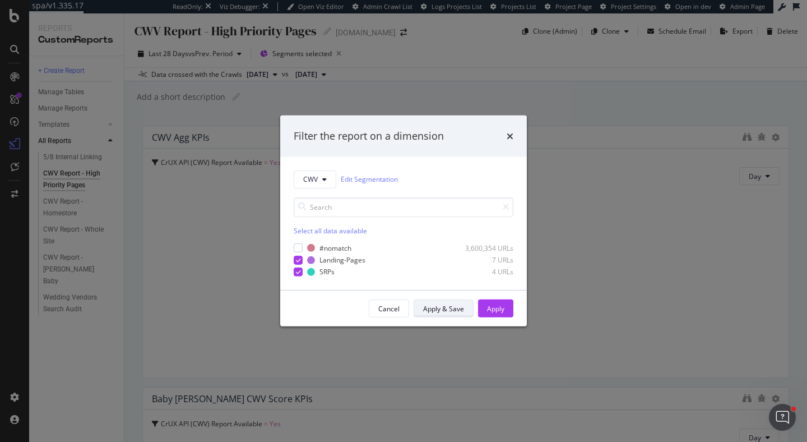
click at [448, 309] on div "Apply & Save" at bounding box center [443, 309] width 41 height 10
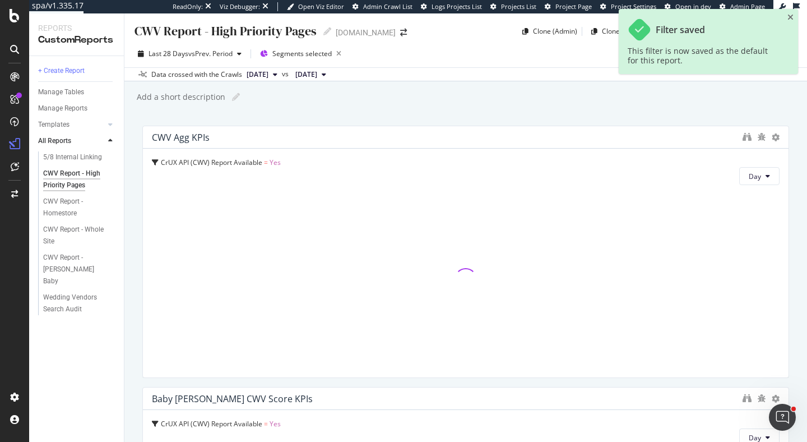
click at [421, 105] on div "CWV Report - High Priority Pages CWV Report - High Priority Pages zola.com Clon…" at bounding box center [465, 227] width 683 height 428
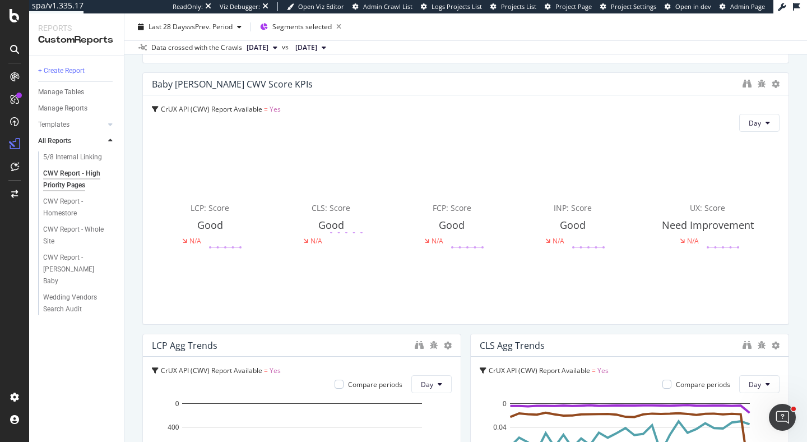
scroll to position [346, 0]
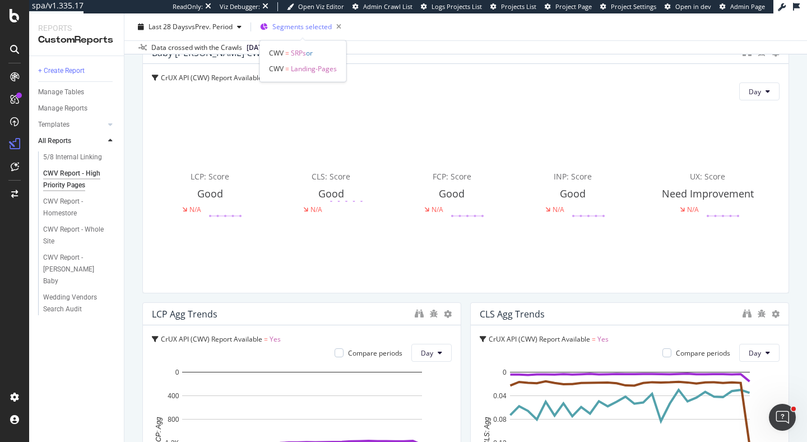
click at [298, 24] on span "Segments selected" at bounding box center [301, 27] width 59 height 10
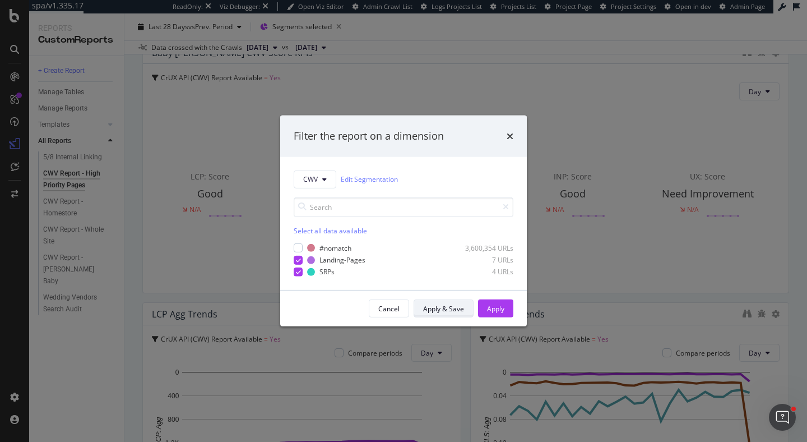
click at [447, 309] on div "Apply & Save" at bounding box center [443, 309] width 41 height 10
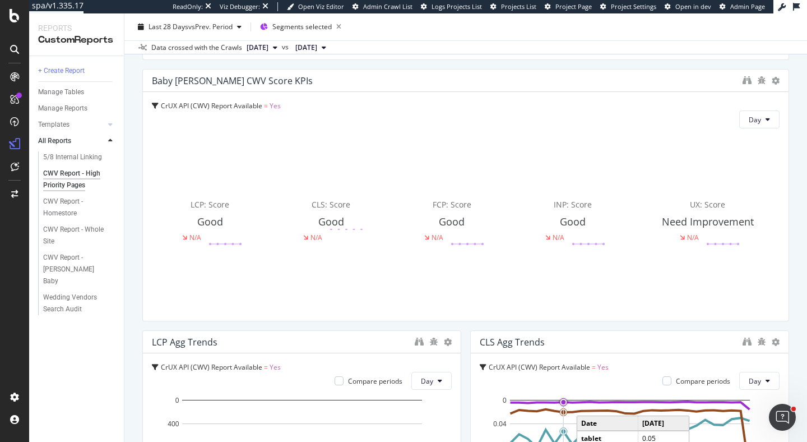
scroll to position [0, 0]
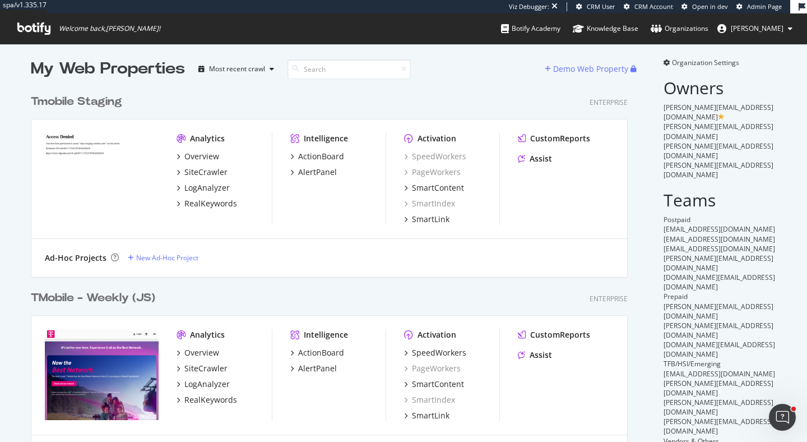
scroll to position [3, 0]
click at [458, 353] on div "SpeedWorkers" at bounding box center [439, 352] width 54 height 11
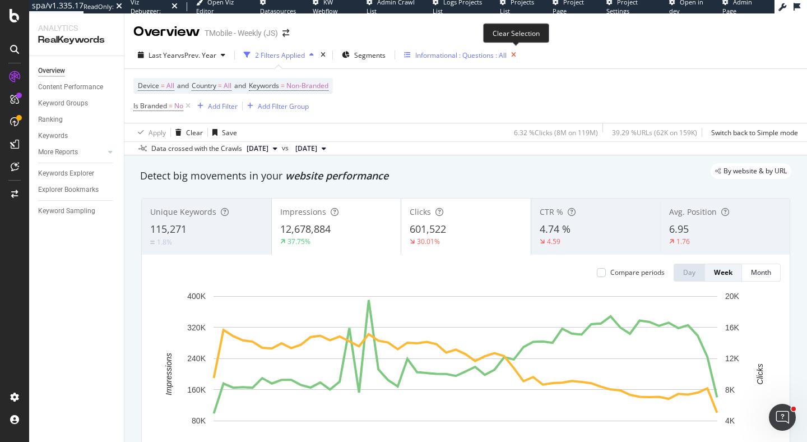
click at [519, 59] on icon "button" at bounding box center [514, 55] width 14 height 16
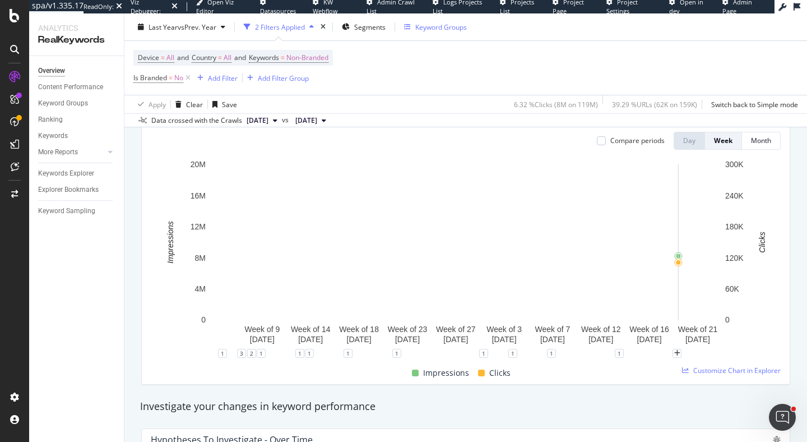
scroll to position [79, 0]
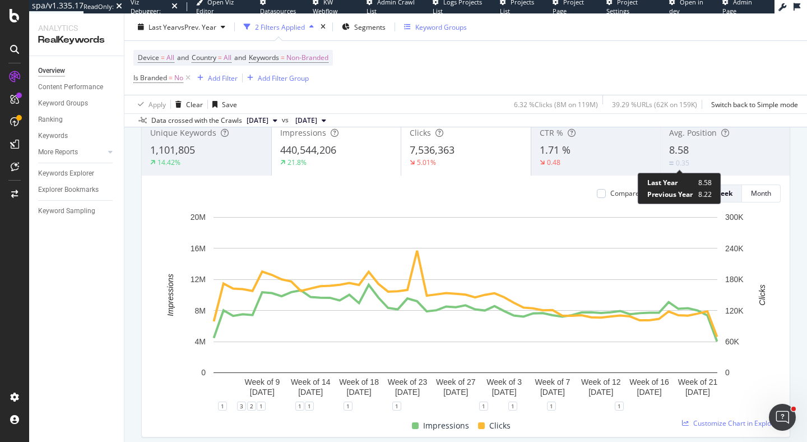
click at [652, 187] on div "Last Year 8.58 Previous Year 8.22" at bounding box center [679, 188] width 64 height 21
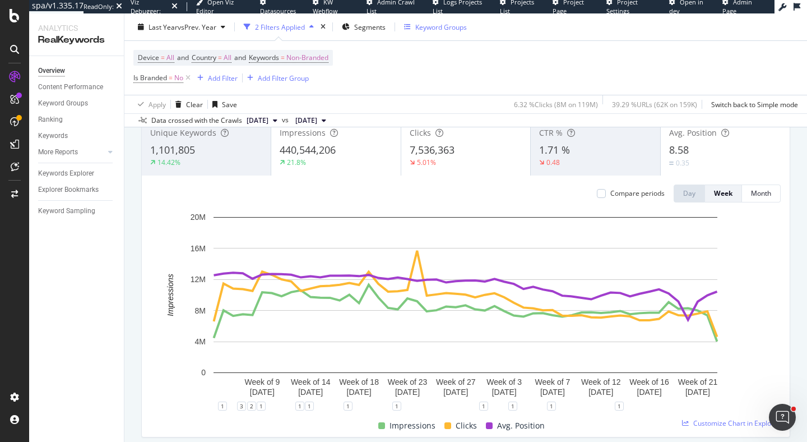
click at [758, 165] on div "0.35" at bounding box center [725, 162] width 112 height 11
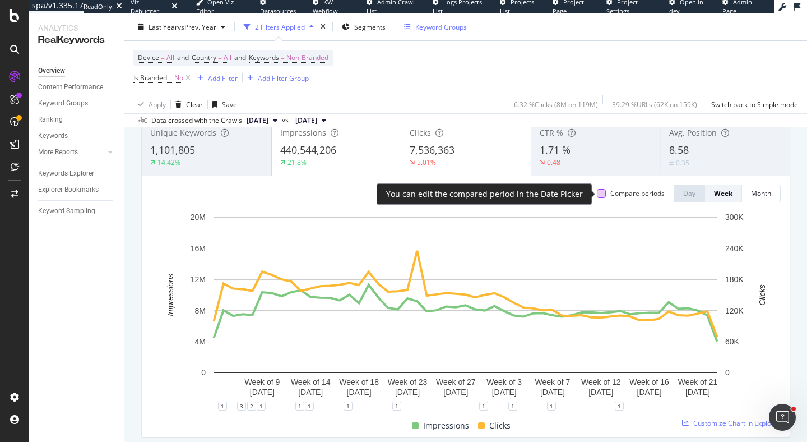
click at [602, 194] on div at bounding box center [601, 193] width 9 height 9
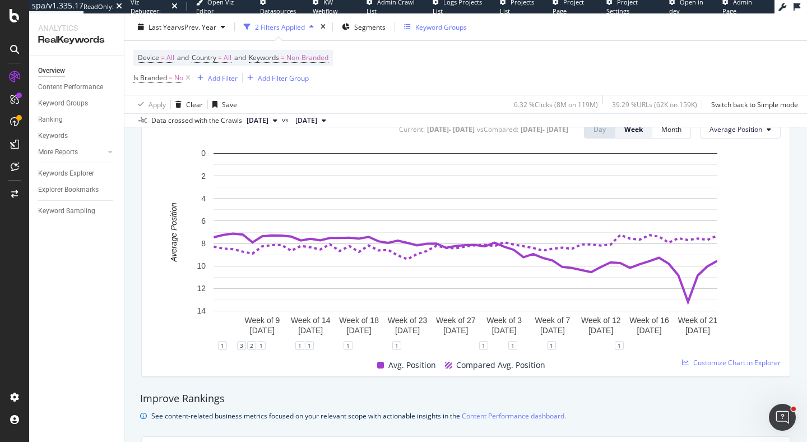
scroll to position [207, 0]
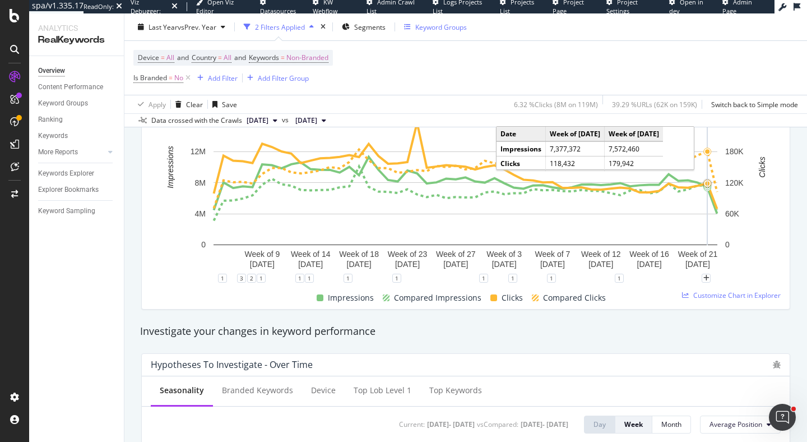
click at [706, 184] on circle "A chart." at bounding box center [707, 183] width 4 height 4
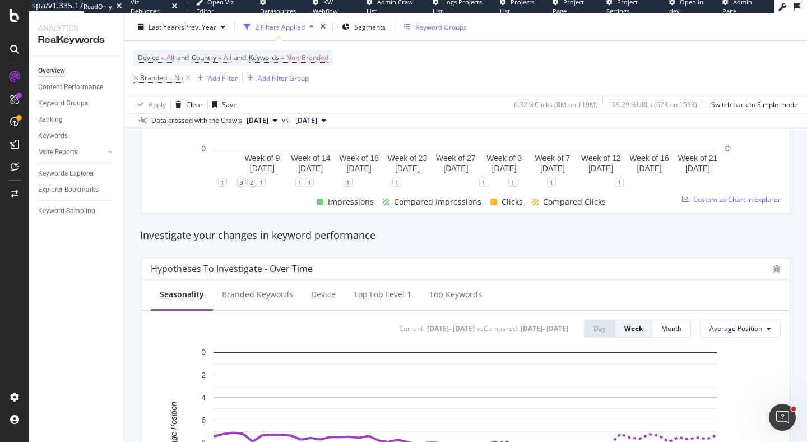
scroll to position [0, 0]
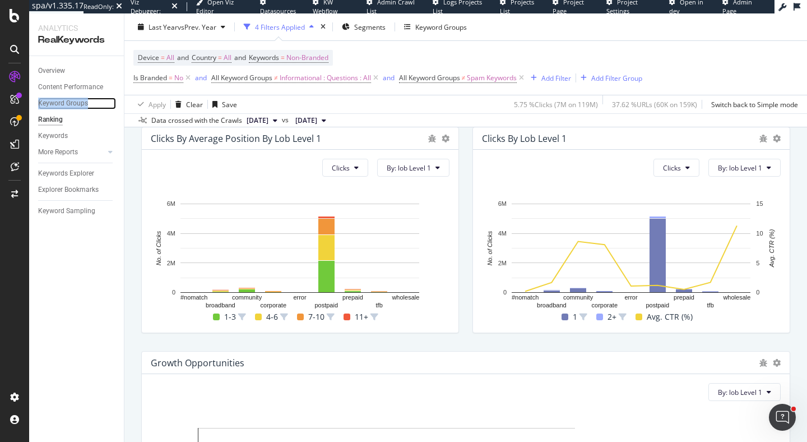
scroll to position [534, 0]
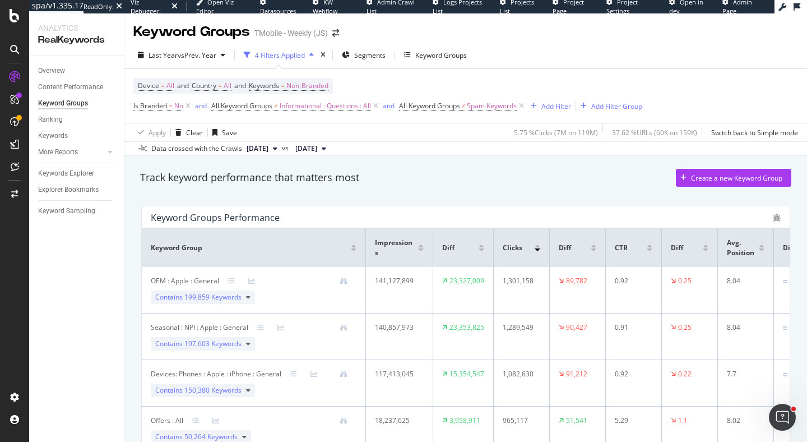
click at [593, 250] on div at bounding box center [594, 249] width 6 height 3
click at [594, 247] on div at bounding box center [594, 245] width 6 height 3
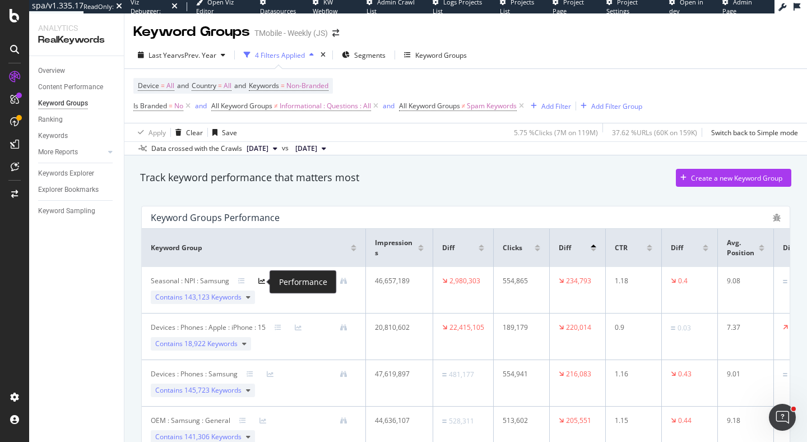
click at [262, 280] on icon at bounding box center [261, 280] width 7 height 7
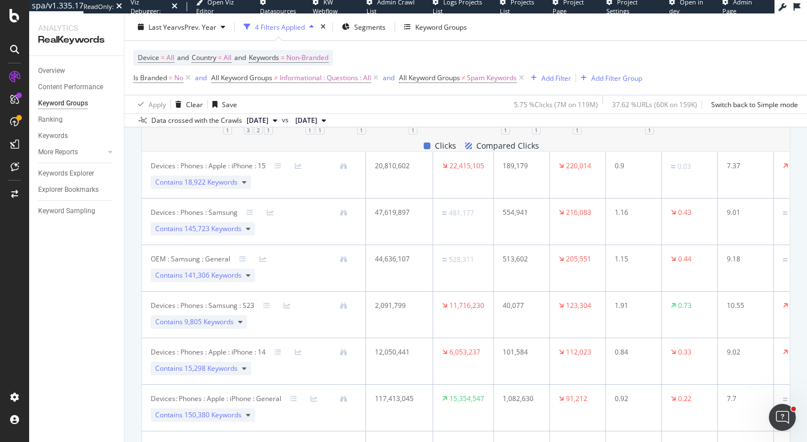
scroll to position [337, 0]
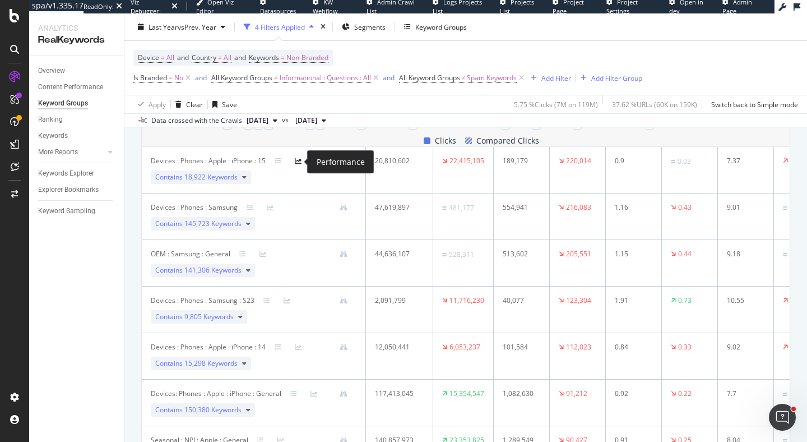
click at [301, 160] on icon at bounding box center [298, 160] width 7 height 7
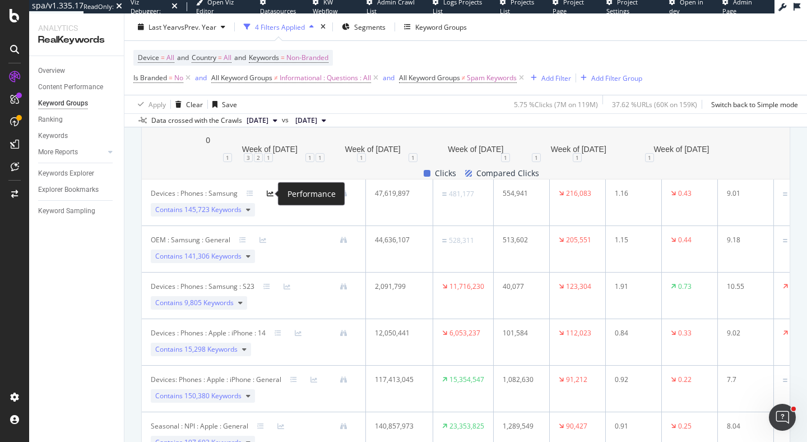
scroll to position [352, 0]
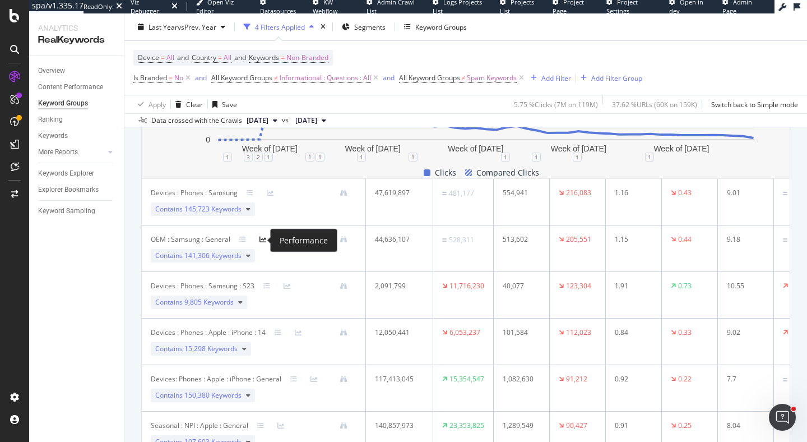
click at [261, 241] on icon at bounding box center [262, 239] width 7 height 7
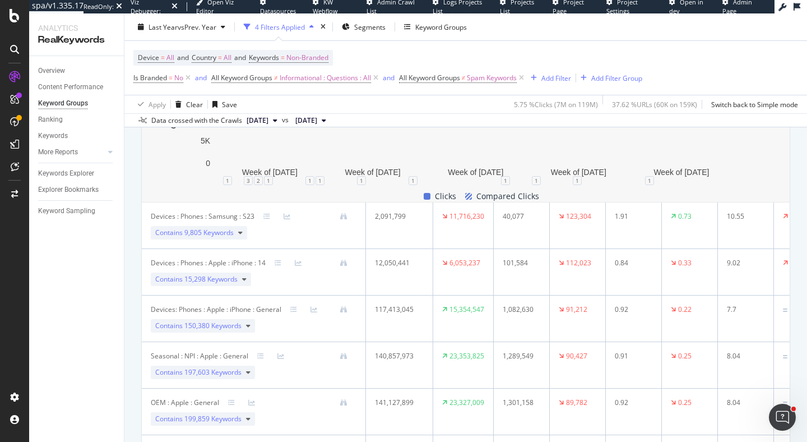
scroll to position [444, 0]
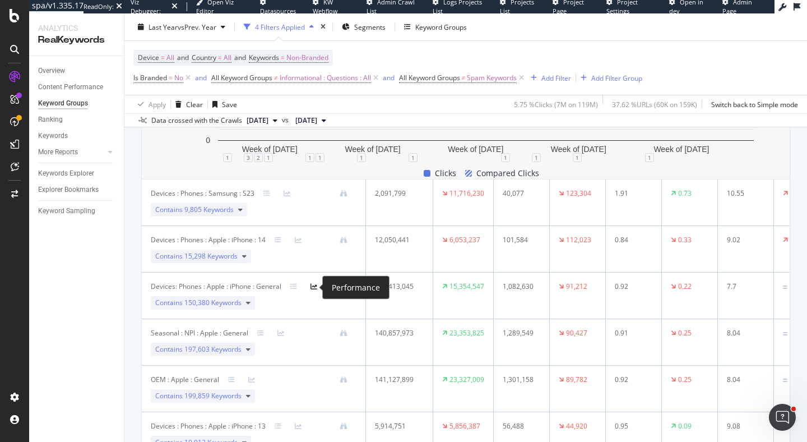
click at [316, 285] on icon at bounding box center [313, 286] width 7 height 7
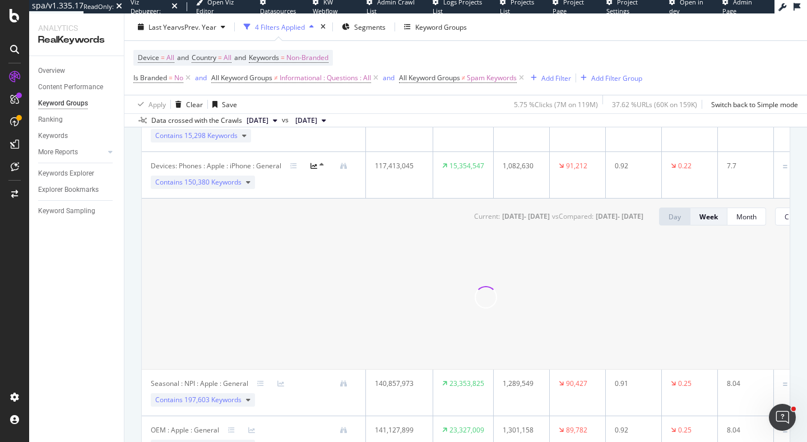
scroll to position [398, 0]
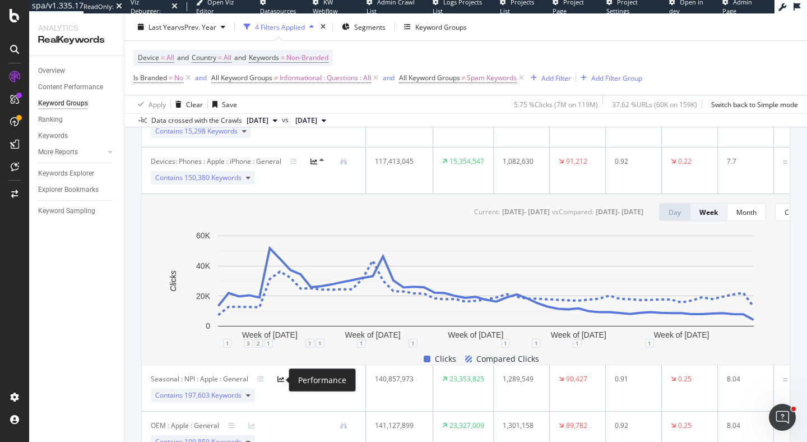
click at [281, 378] on icon at bounding box center [280, 378] width 7 height 7
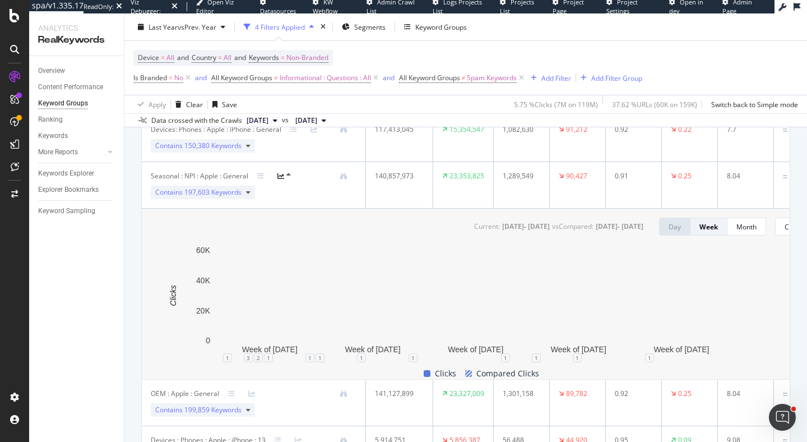
scroll to position [435, 0]
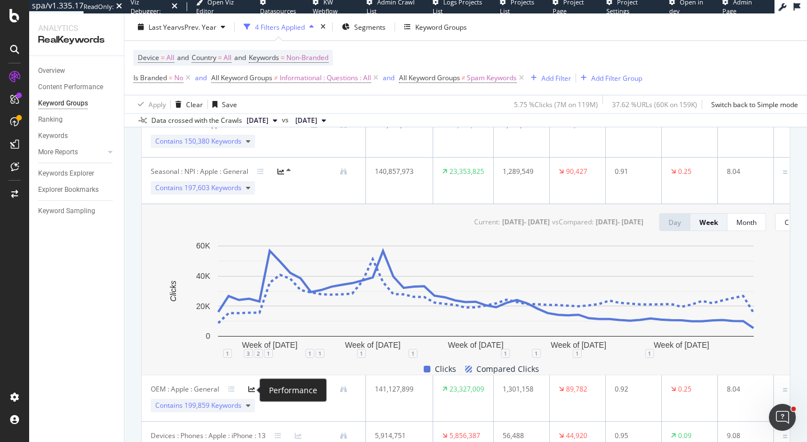
click at [252, 389] on icon at bounding box center [251, 389] width 7 height 7
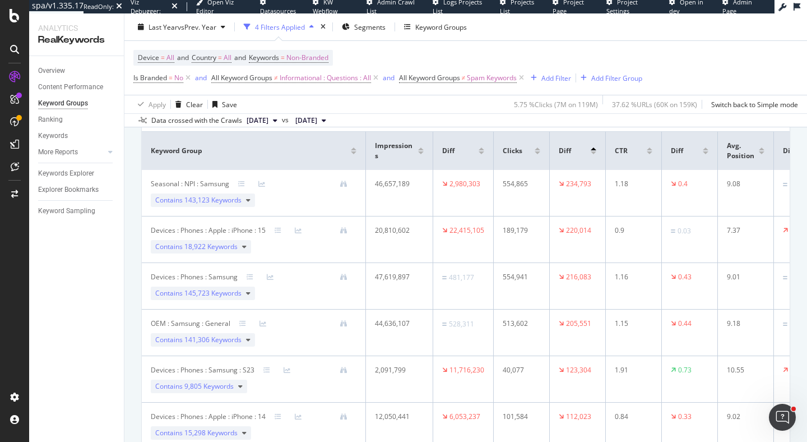
scroll to position [95, 0]
click at [243, 184] on icon at bounding box center [241, 185] width 7 height 7
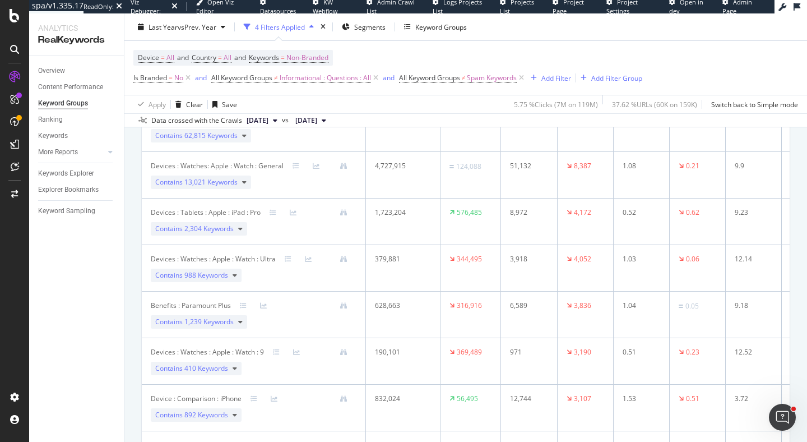
scroll to position [1695, 0]
